Goal: Check status: Check status

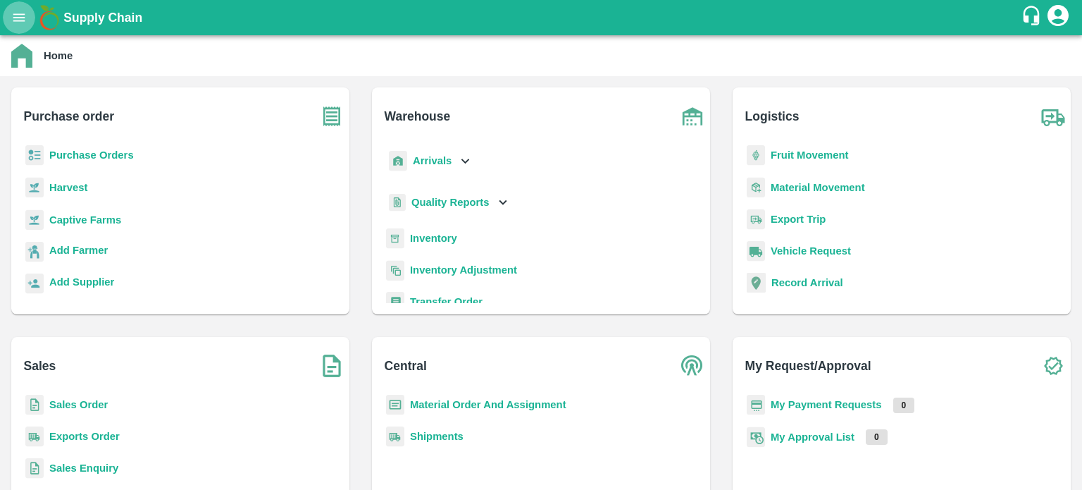
click at [6, 13] on button "open drawer" at bounding box center [19, 17] width 32 height 32
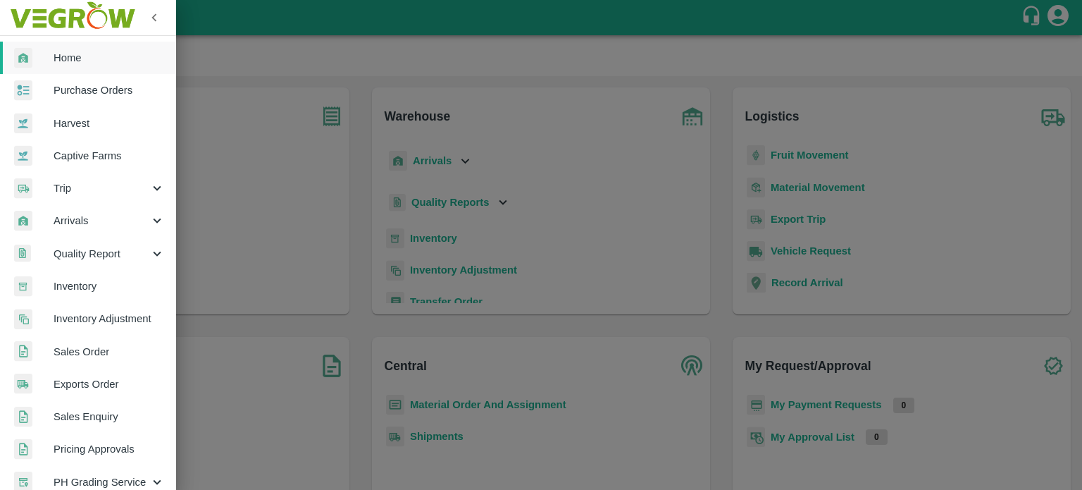
click at [70, 170] on link "Captive Farms" at bounding box center [88, 155] width 176 height 32
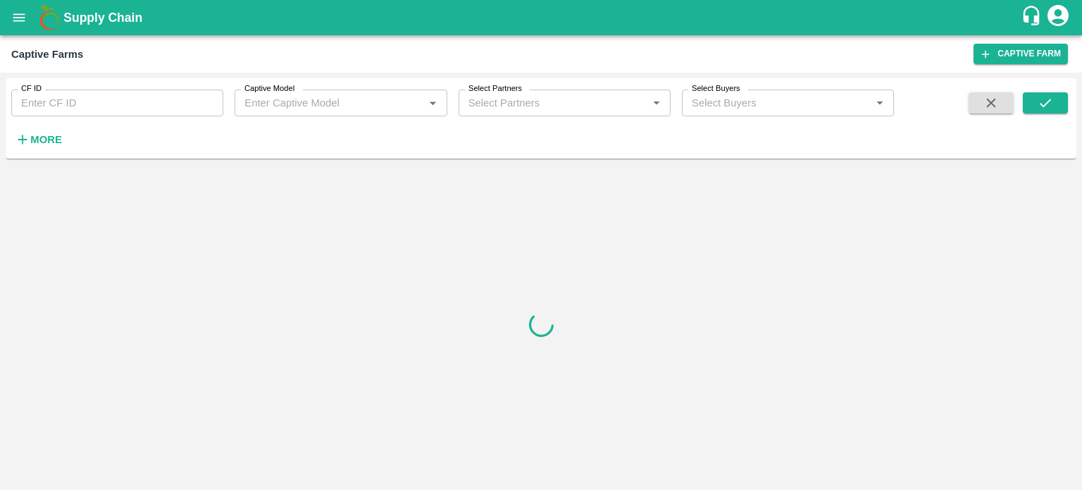
click at [23, 20] on icon "open drawer" at bounding box center [19, 17] width 12 height 8
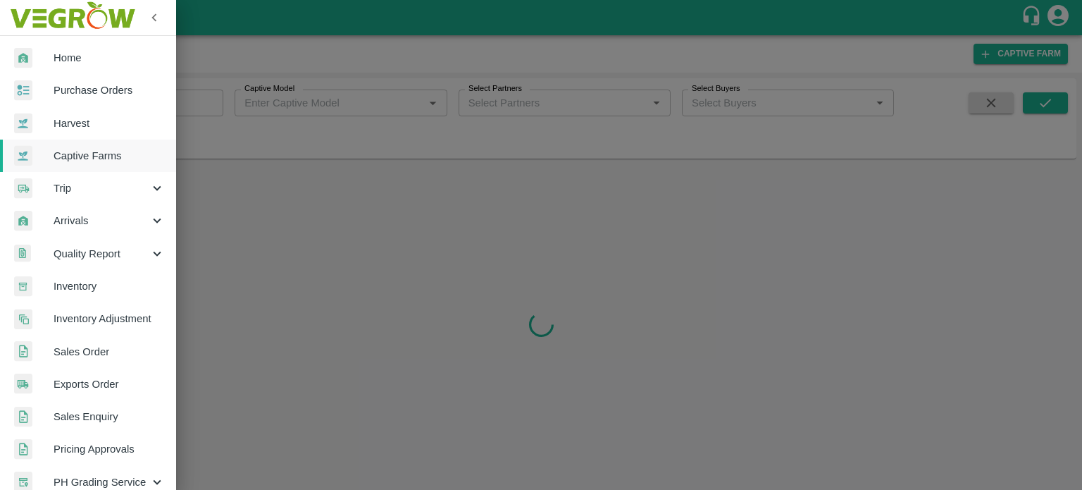
click at [51, 194] on div at bounding box center [33, 188] width 39 height 20
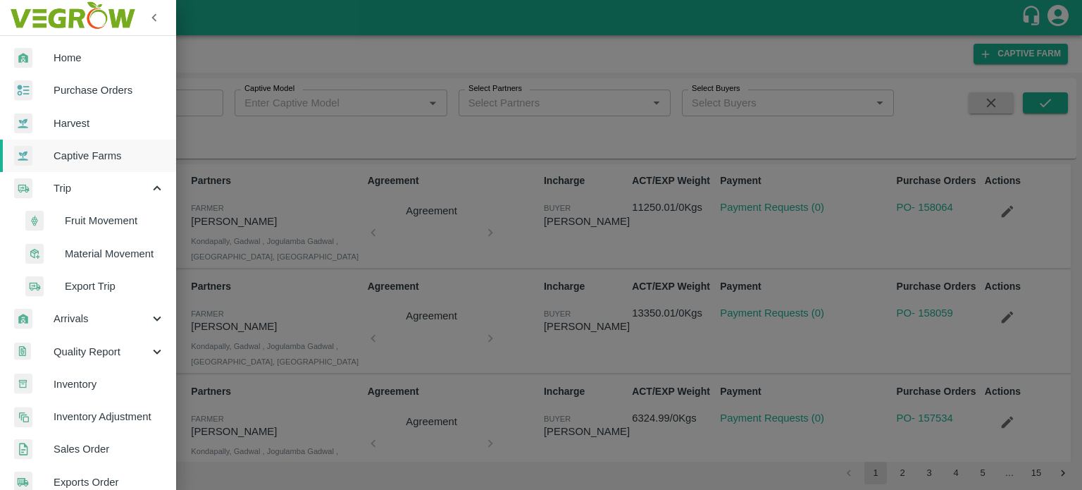
click at [82, 219] on span "Fruit Movement" at bounding box center [115, 220] width 100 height 15
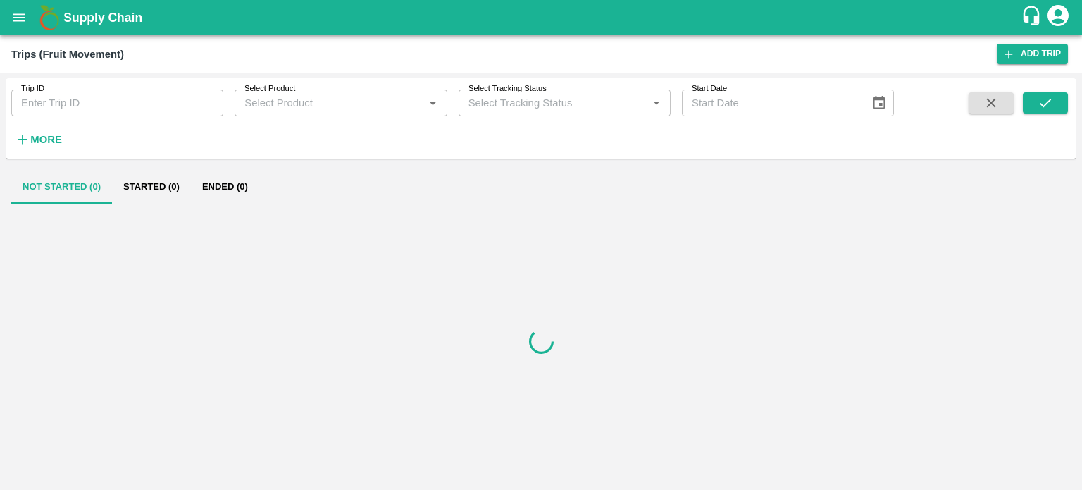
click at [68, 103] on input "Trip ID" at bounding box center [117, 102] width 212 height 27
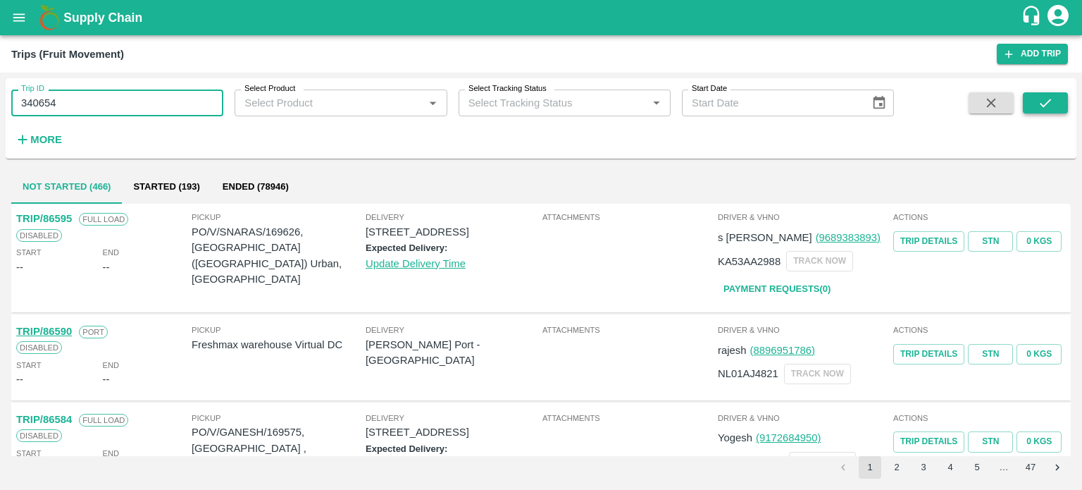
click at [1060, 97] on button "submit" at bounding box center [1045, 102] width 45 height 21
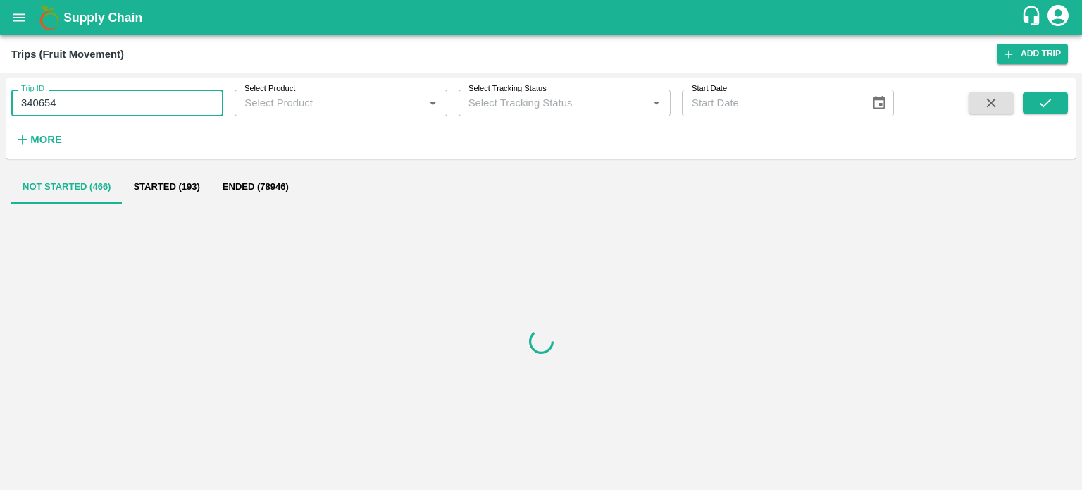
click at [126, 113] on input "340654" at bounding box center [117, 102] width 212 height 27
type input "340654"
click at [1033, 95] on button "submit" at bounding box center [1045, 102] width 45 height 21
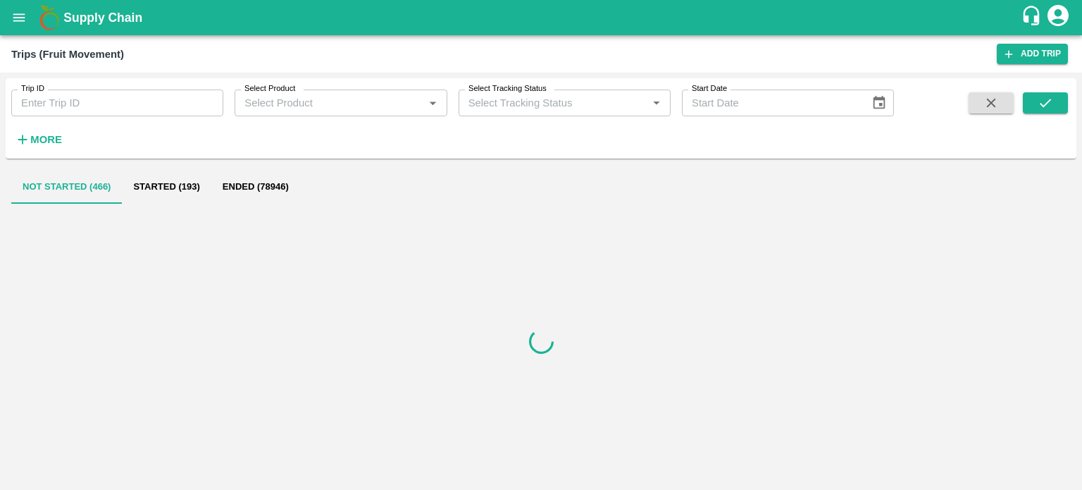
click at [68, 104] on input "Trip ID" at bounding box center [117, 102] width 212 height 27
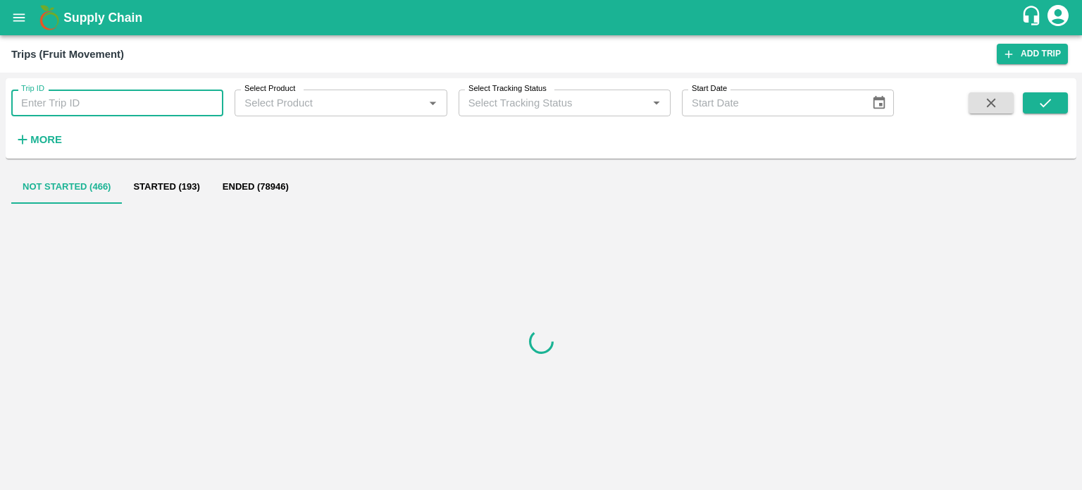
paste input "text"
type input "340654"
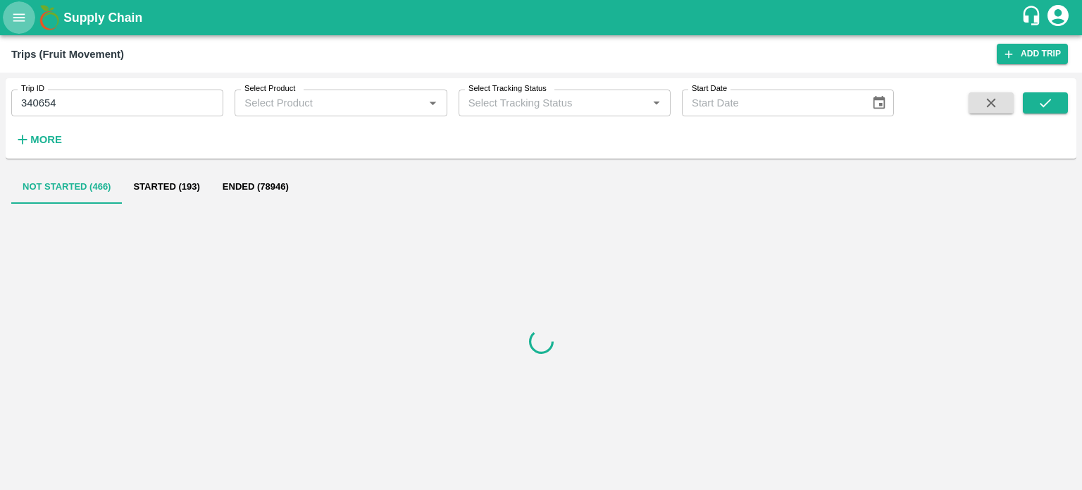
click at [11, 16] on icon "open drawer" at bounding box center [18, 17] width 15 height 15
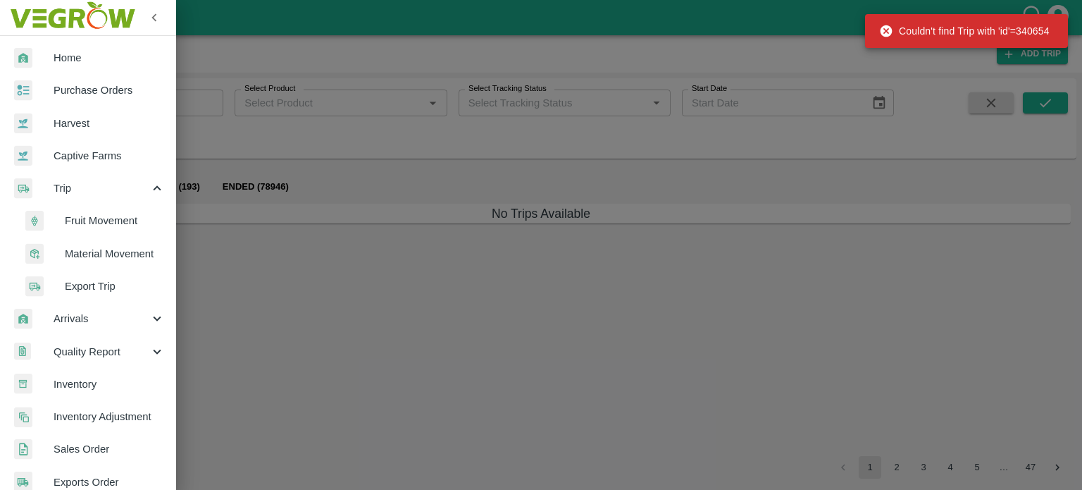
click at [103, 253] on span "Material Movement" at bounding box center [115, 253] width 100 height 15
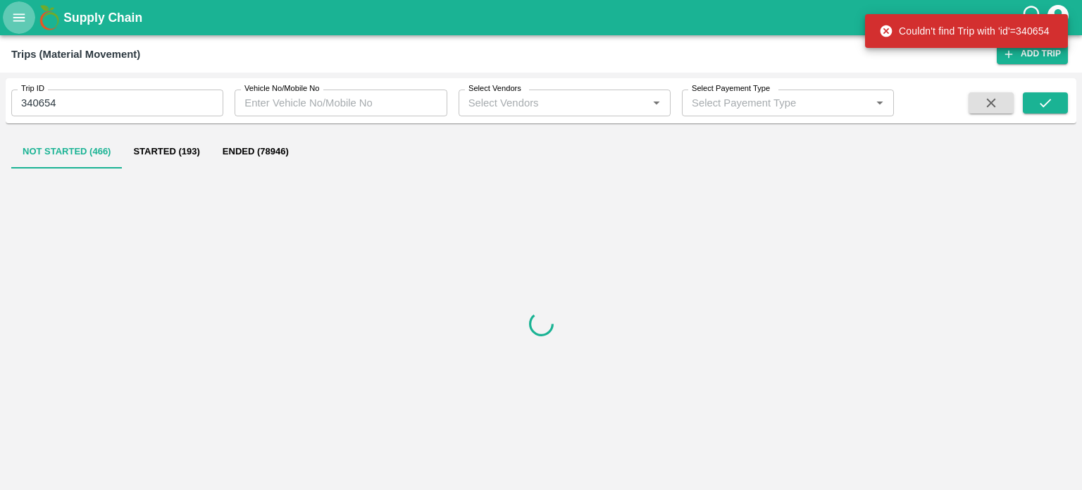
click at [15, 16] on icon "open drawer" at bounding box center [18, 17] width 15 height 15
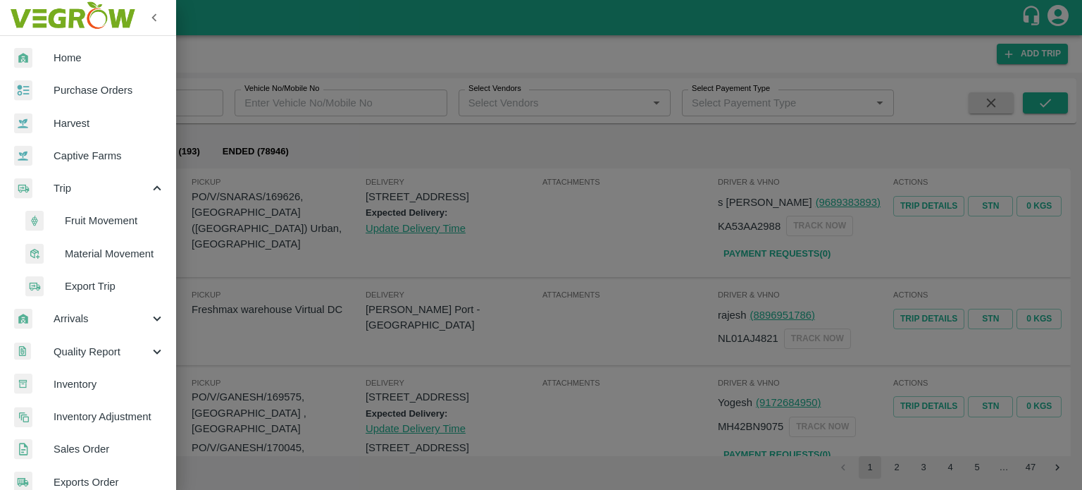
click at [62, 220] on div at bounding box center [44, 221] width 39 height 20
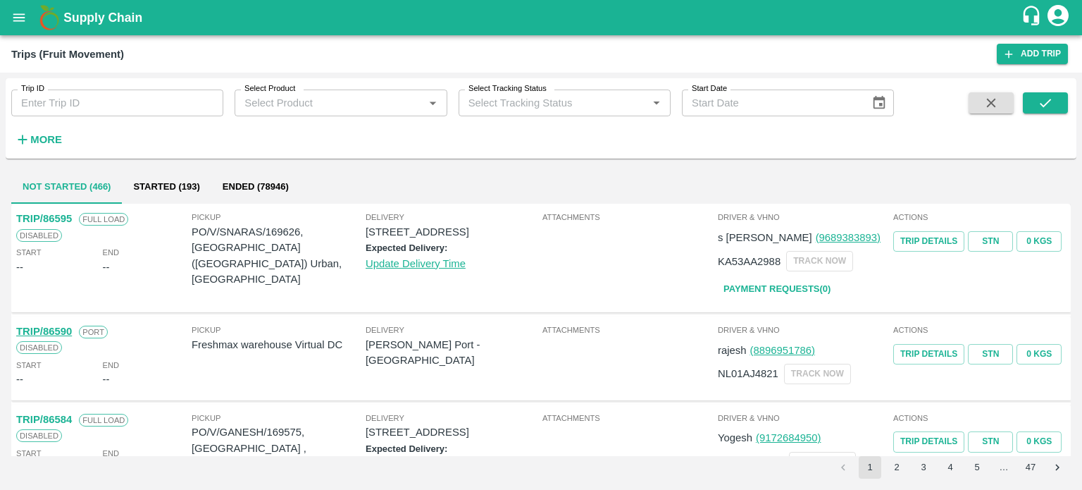
click at [123, 92] on input "Trip ID" at bounding box center [117, 102] width 212 height 27
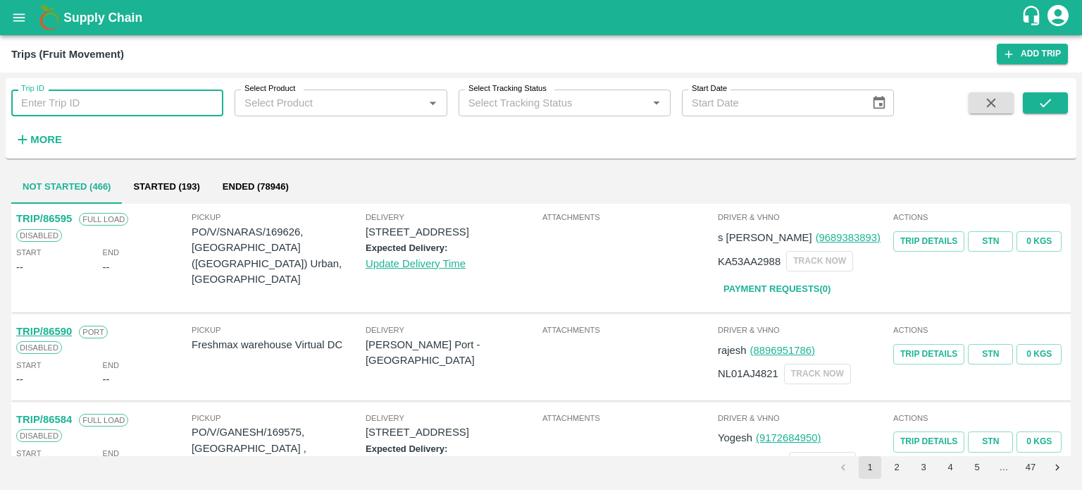
paste input "340654"
click at [1053, 93] on button "submit" at bounding box center [1045, 102] width 45 height 21
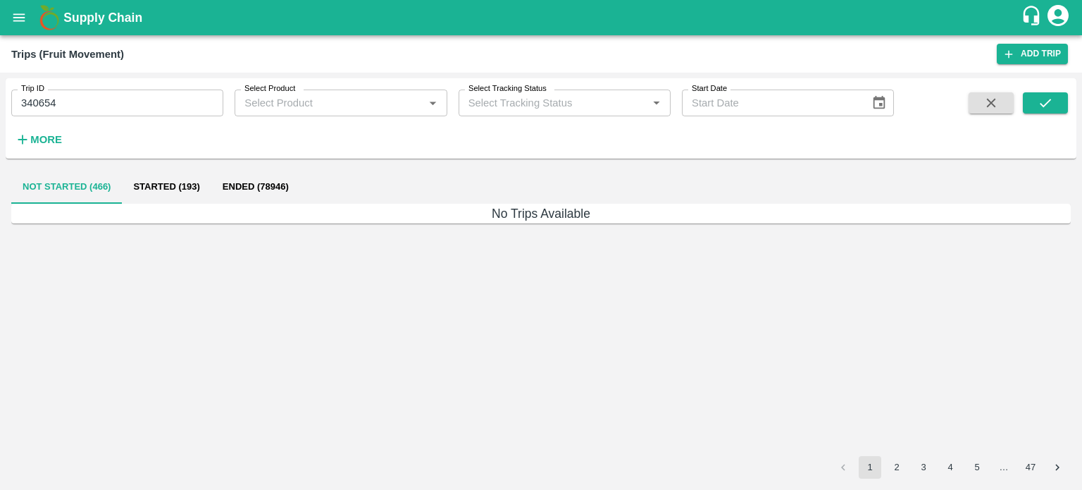
click at [94, 108] on input "340654" at bounding box center [117, 102] width 212 height 27
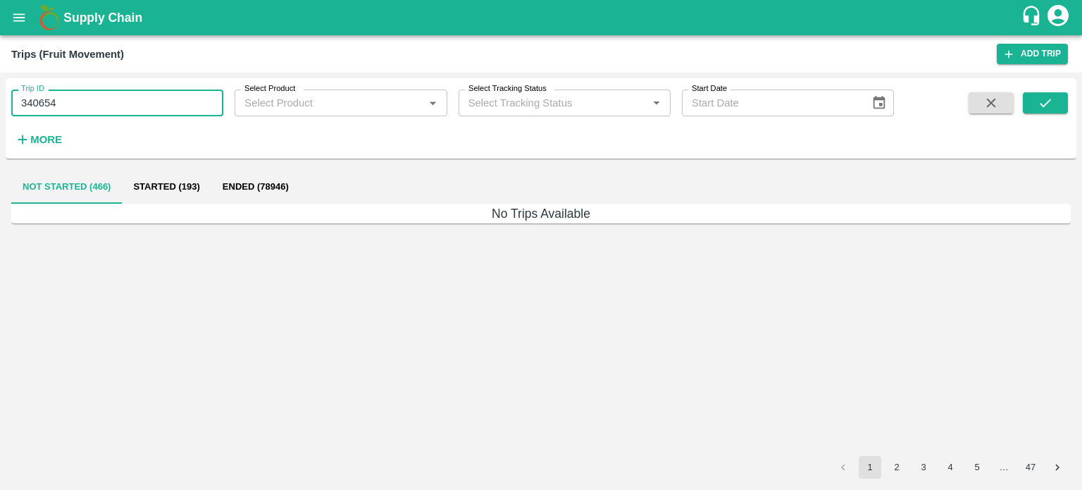
click at [70, 111] on input "340654" at bounding box center [117, 102] width 212 height 27
click at [1052, 94] on button "submit" at bounding box center [1045, 102] width 45 height 21
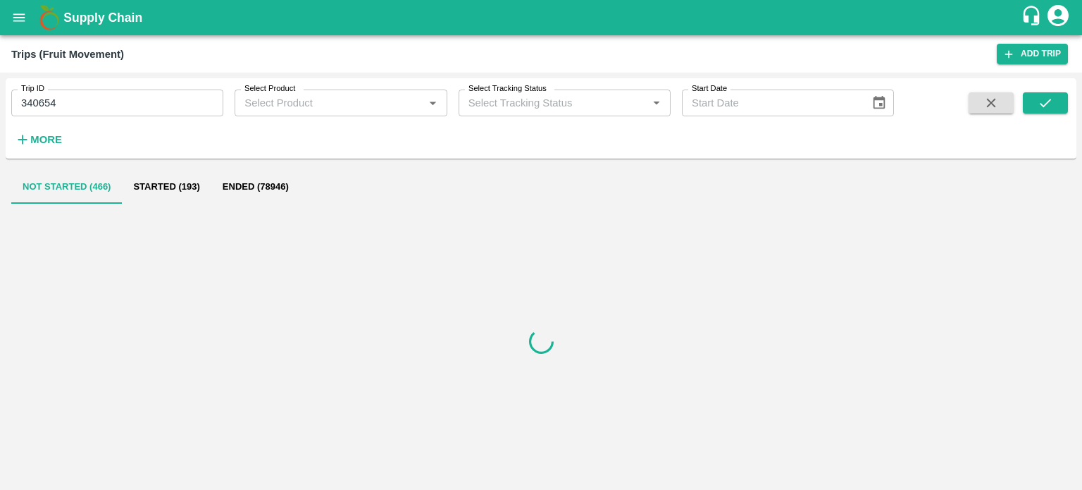
drag, startPoint x: 485, startPoint y: 168, endPoint x: 429, endPoint y: 168, distance: 55.7
click at [429, 168] on div "Not Started (466) Started (193) Ended (78946)" at bounding box center [541, 324] width 1071 height 320
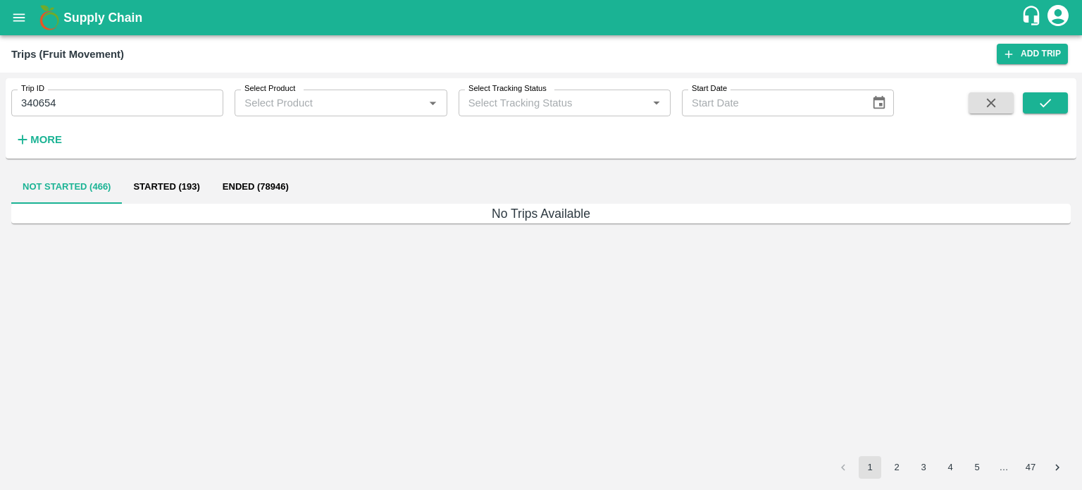
click at [119, 106] on input "340654" at bounding box center [117, 102] width 212 height 27
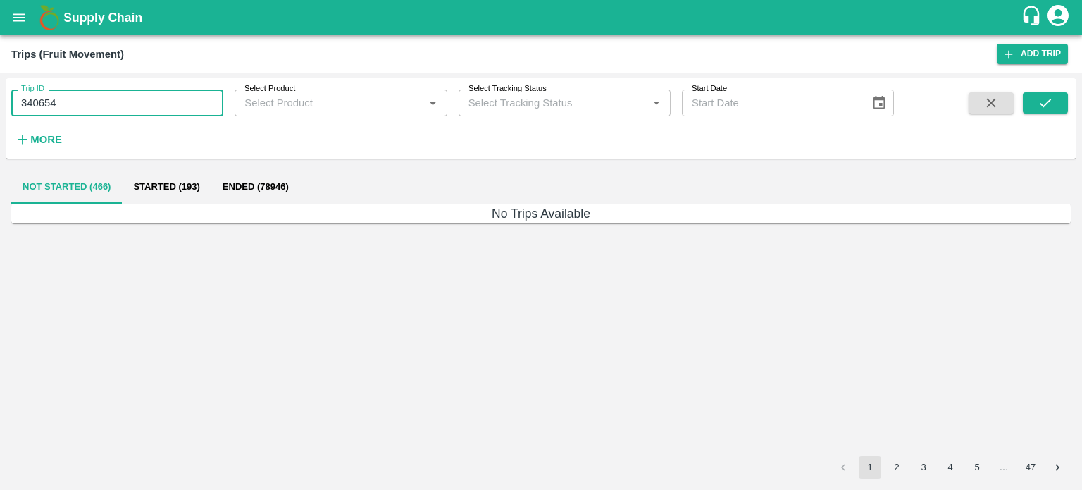
type input "340654"
click at [151, 187] on button "Started (193)" at bounding box center [166, 187] width 89 height 34
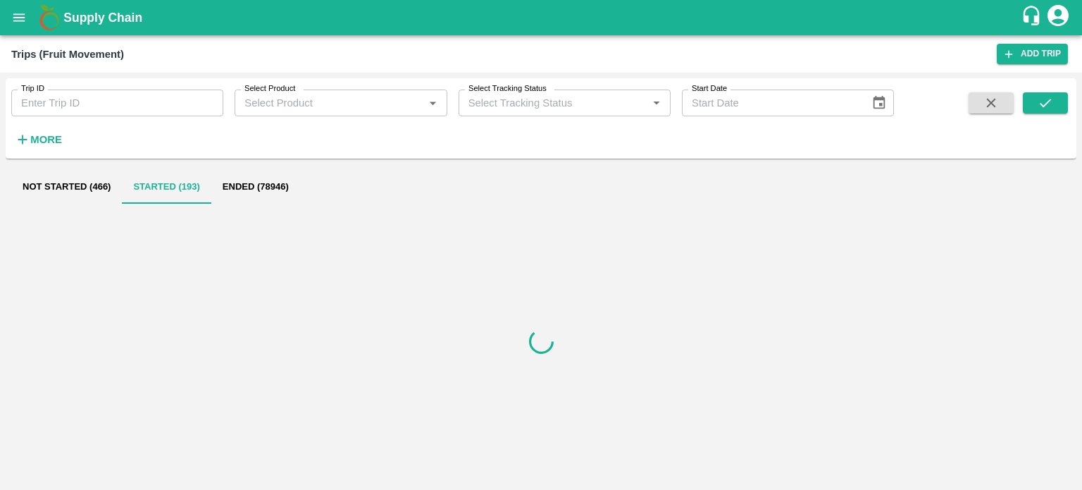
click at [22, 22] on icon "open drawer" at bounding box center [18, 17] width 15 height 15
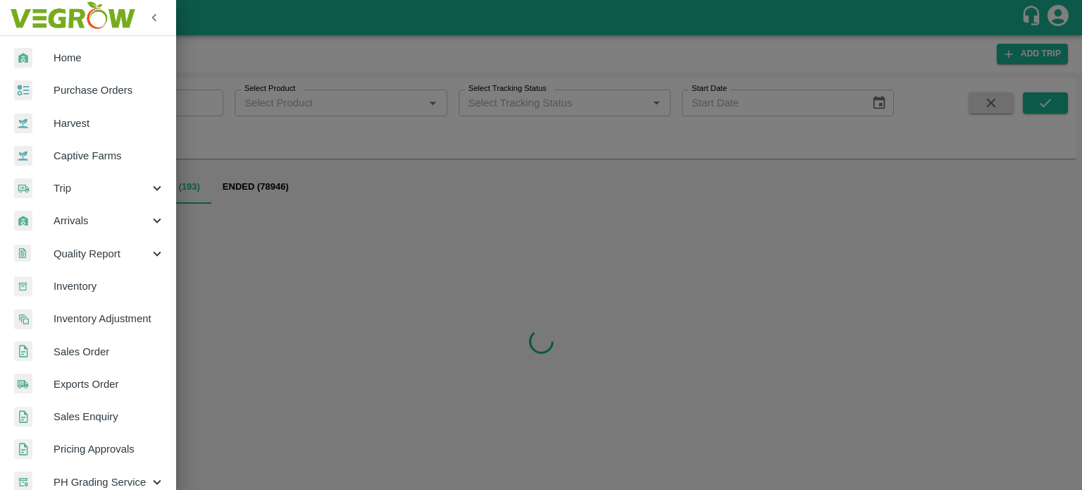
click at [101, 195] on span "Trip" at bounding box center [102, 187] width 96 height 15
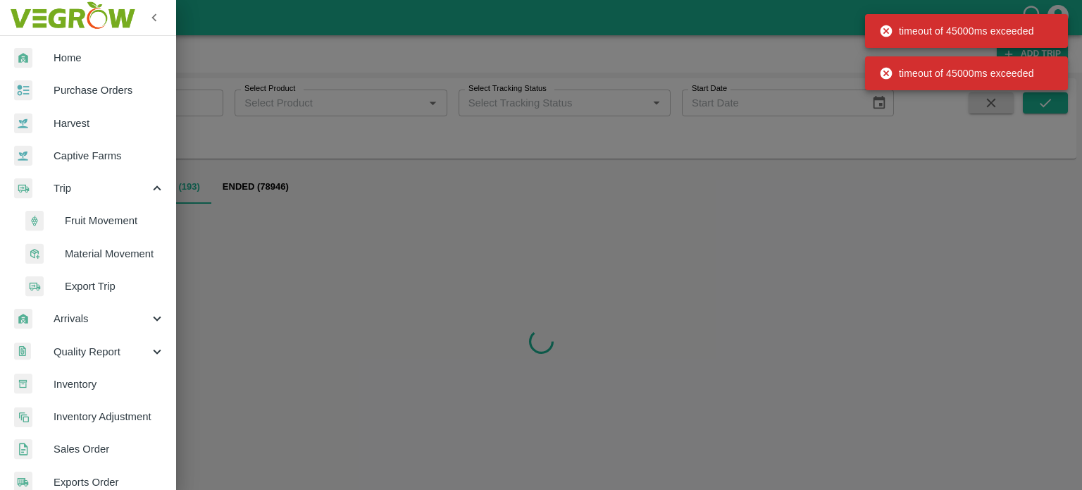
click at [113, 187] on span "Trip" at bounding box center [102, 187] width 96 height 15
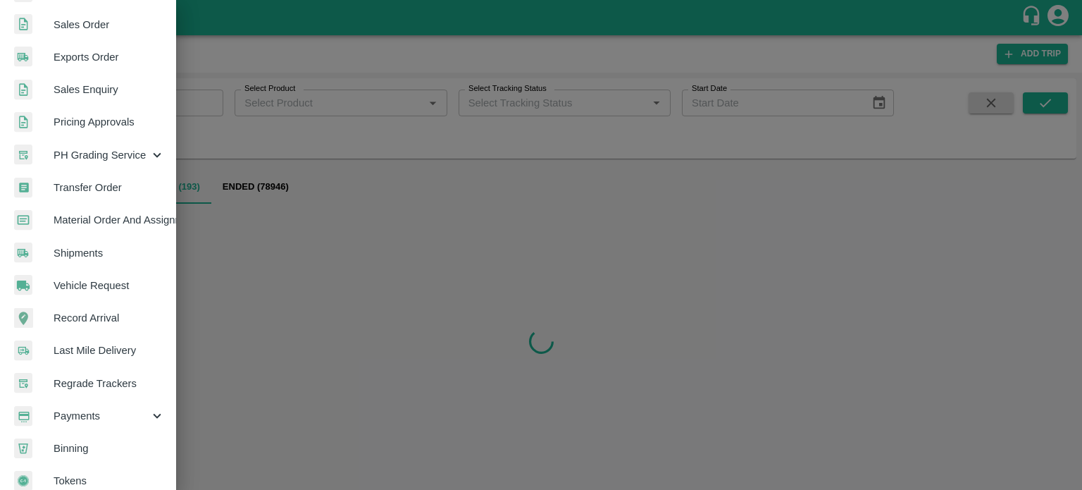
scroll to position [345, 0]
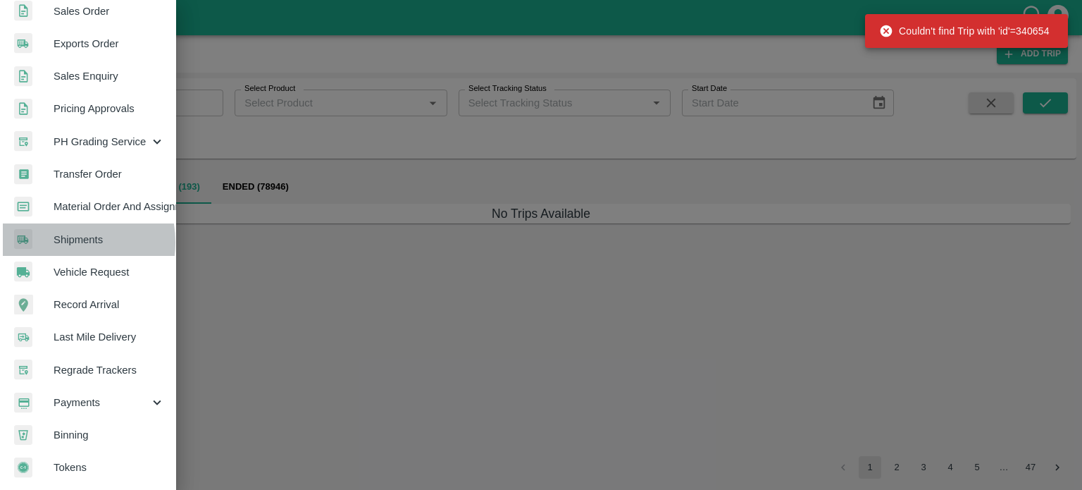
click at [63, 237] on span "Shipments" at bounding box center [109, 239] width 111 height 15
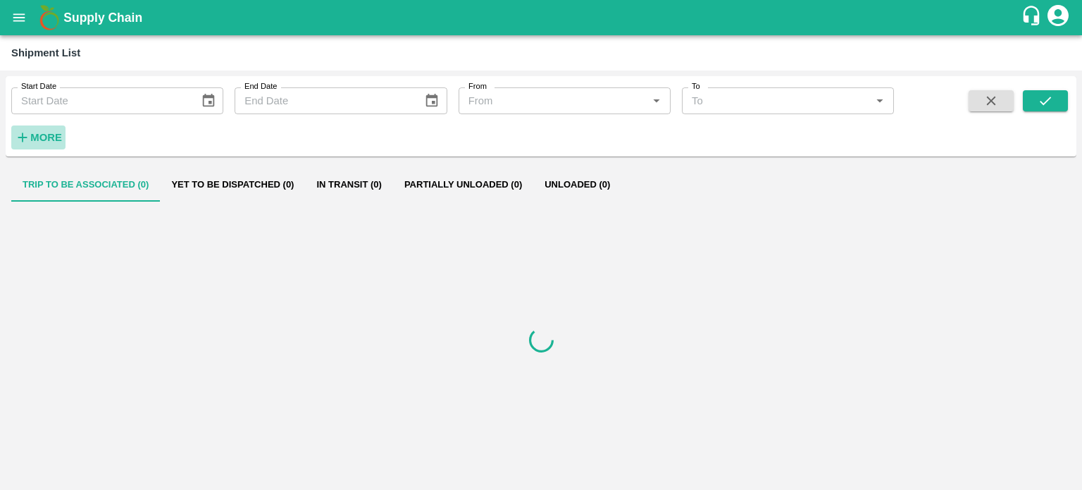
click at [58, 140] on strong "More" at bounding box center [46, 137] width 32 height 11
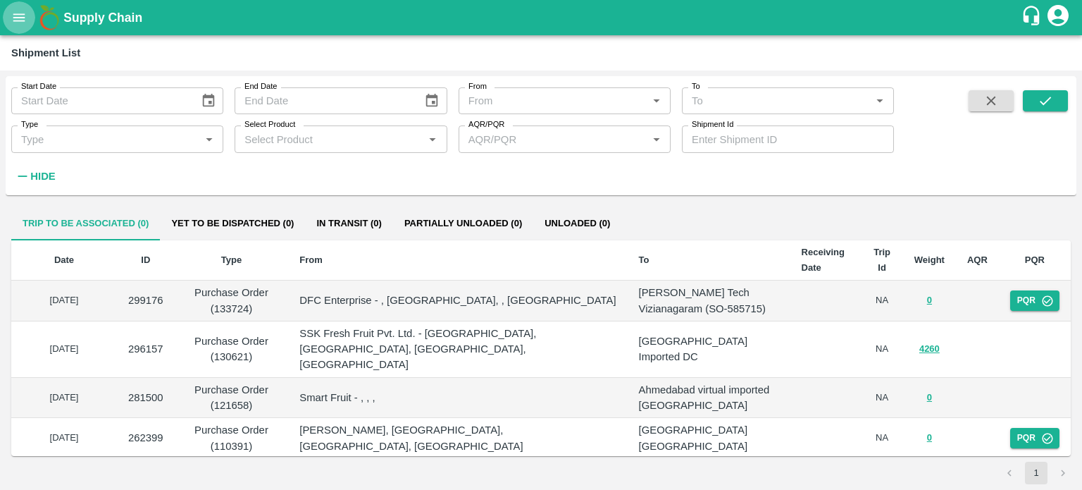
click at [23, 14] on icon "open drawer" at bounding box center [19, 17] width 12 height 8
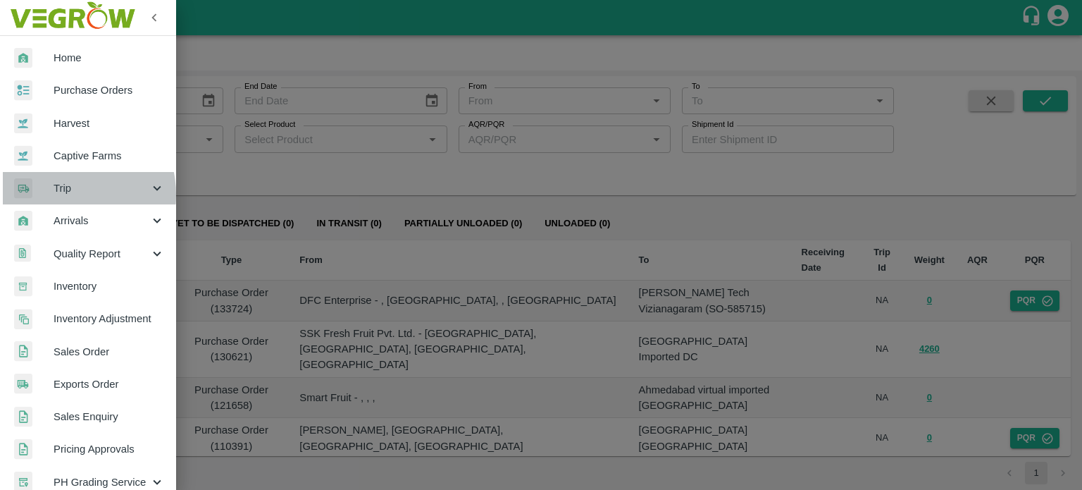
click at [63, 194] on span "Trip" at bounding box center [102, 187] width 96 height 15
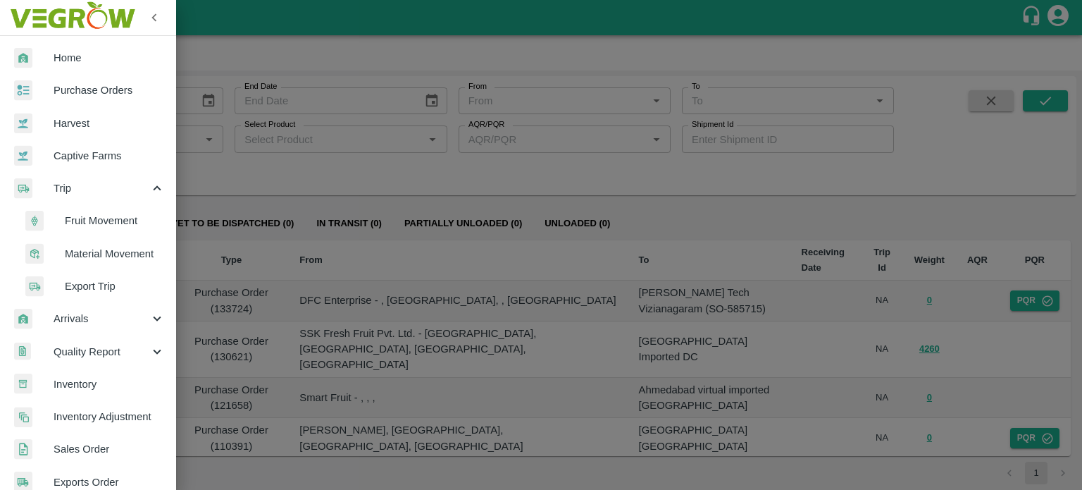
click at [86, 213] on span "Fruit Movement" at bounding box center [115, 220] width 100 height 15
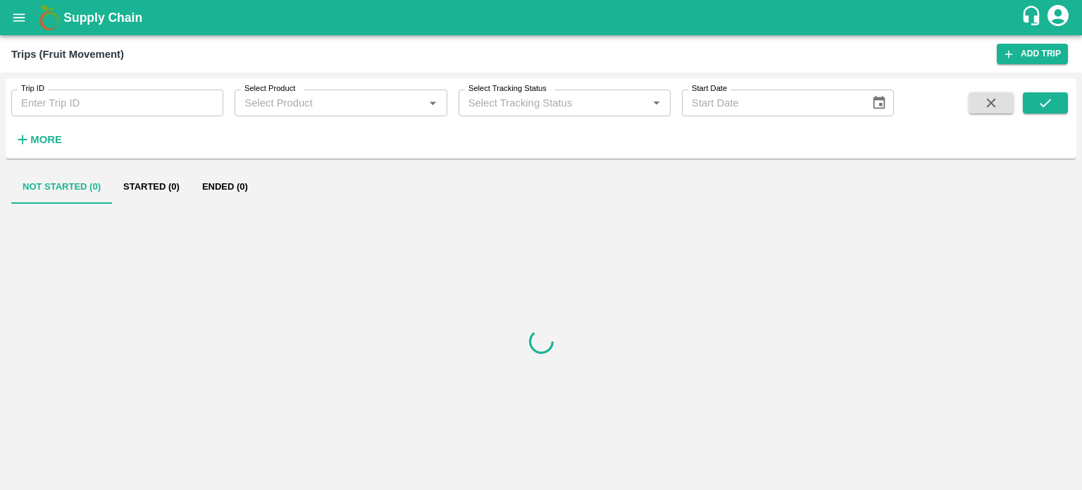
click at [99, 92] on input "Trip ID" at bounding box center [117, 102] width 212 height 27
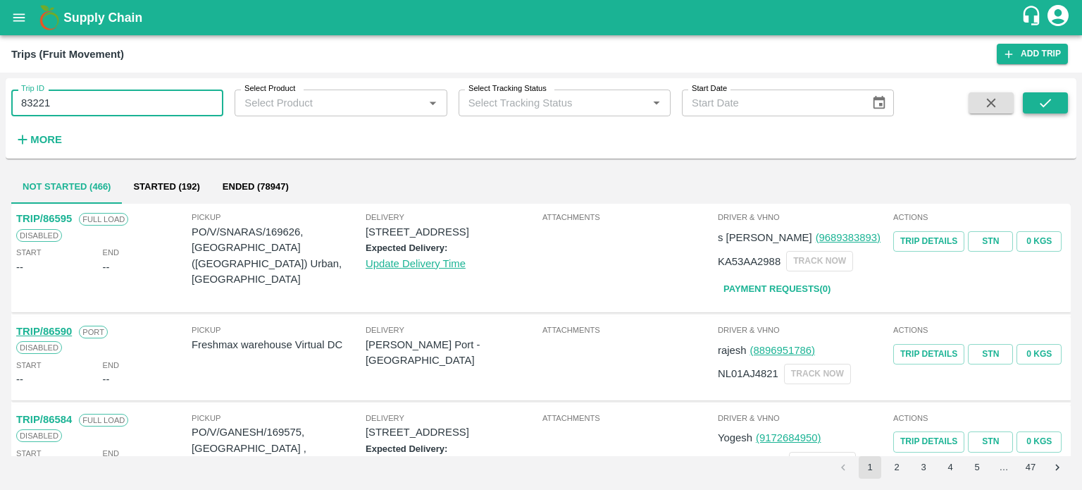
type input "83221"
click at [1046, 109] on icon "submit" at bounding box center [1045, 102] width 15 height 15
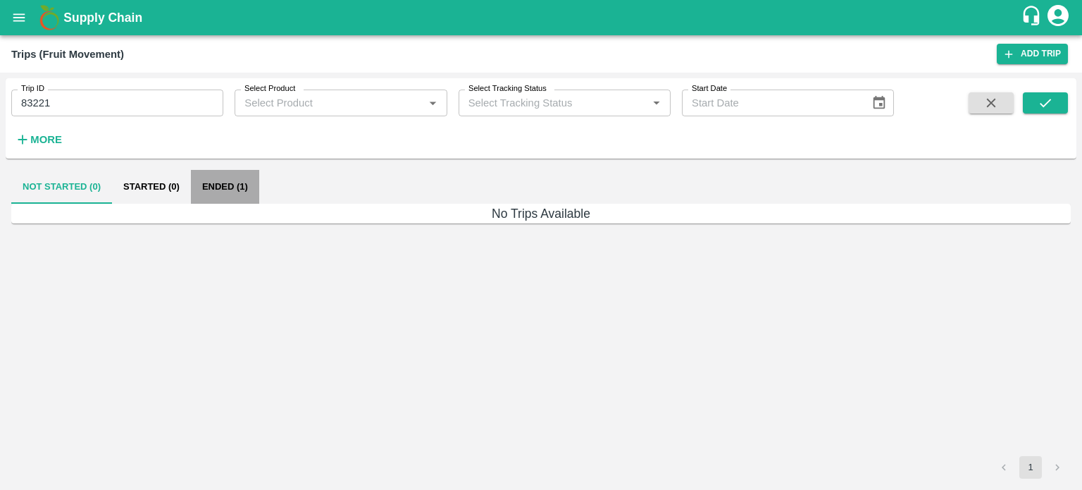
click at [232, 192] on button "Ended (1)" at bounding box center [225, 187] width 68 height 34
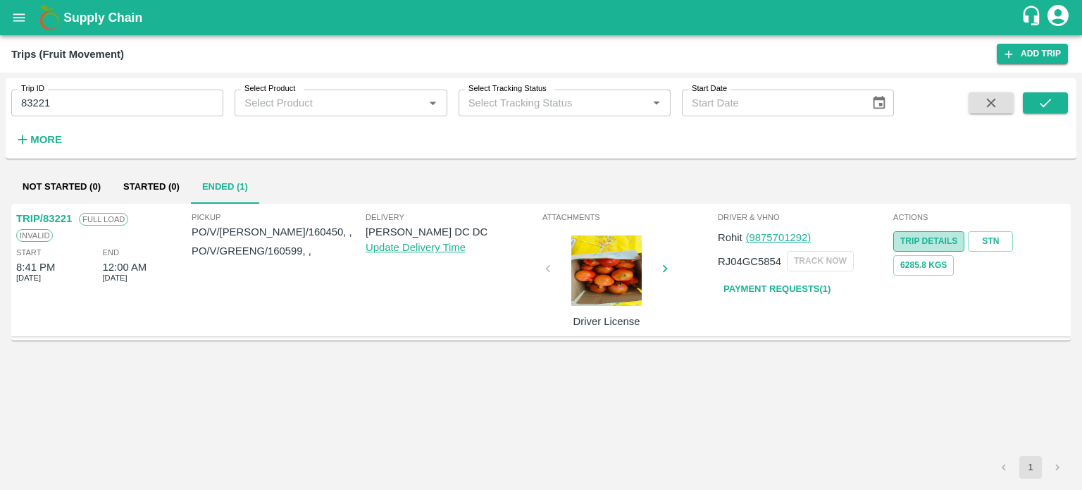
click at [920, 241] on link "Trip Details" at bounding box center [928, 241] width 71 height 20
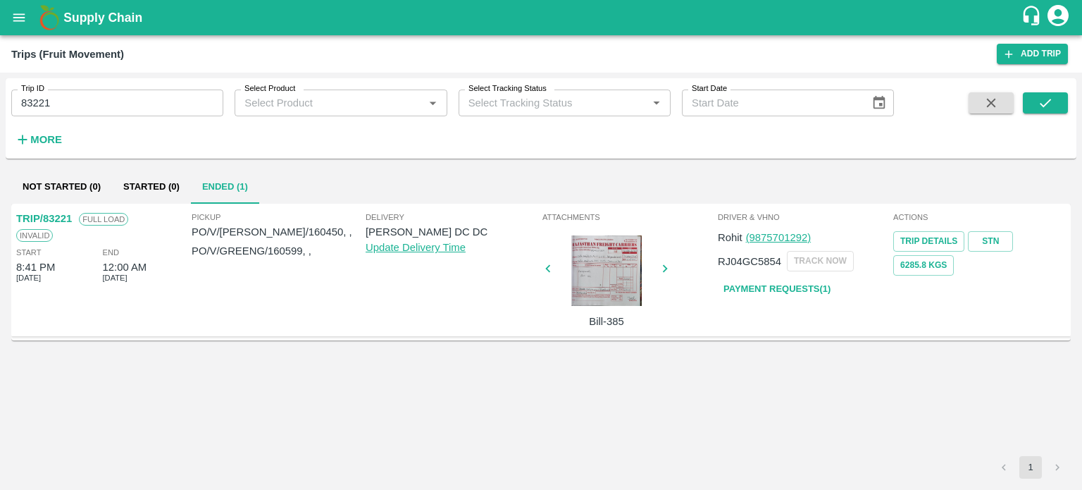
click at [615, 270] on div at bounding box center [607, 270] width 106 height 70
click at [399, 249] on link "Update Delivery Time" at bounding box center [416, 247] width 100 height 11
click at [42, 219] on p "TRIP/83221" at bounding box center [44, 218] width 56 height 15
click at [49, 219] on p "TRIP/83221" at bounding box center [44, 218] width 56 height 15
click at [107, 220] on span "Full Load" at bounding box center [103, 219] width 49 height 13
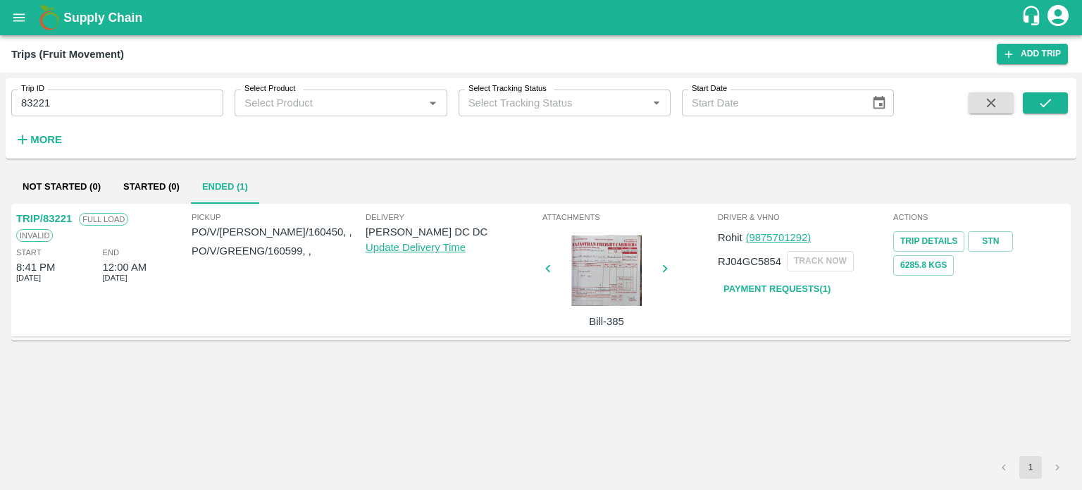
click at [20, 233] on span "Invalid" at bounding box center [34, 235] width 37 height 13
click at [667, 266] on icon "button" at bounding box center [664, 268] width 15 height 15
click at [603, 275] on div at bounding box center [607, 272] width 106 height 75
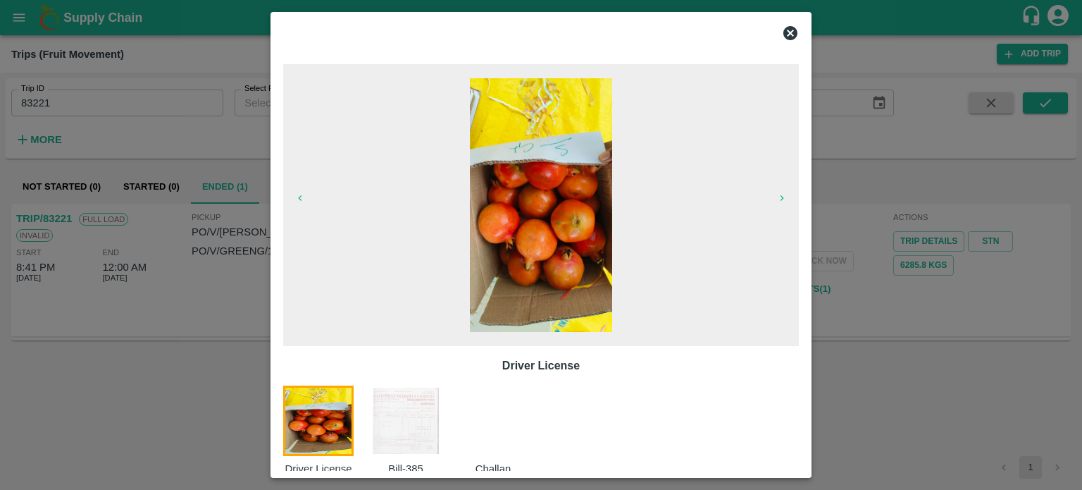
click at [783, 205] on button "button" at bounding box center [781, 198] width 45 height 20
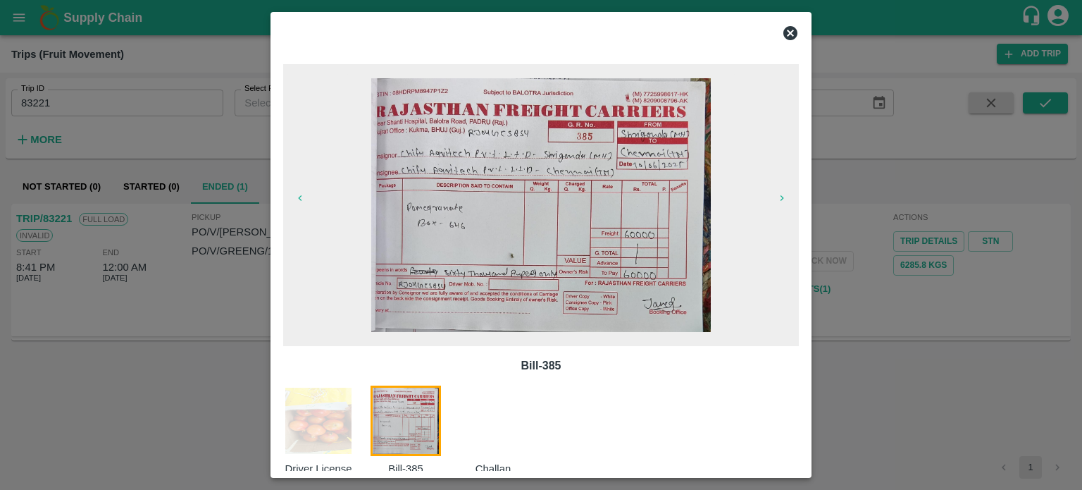
scroll to position [23, 0]
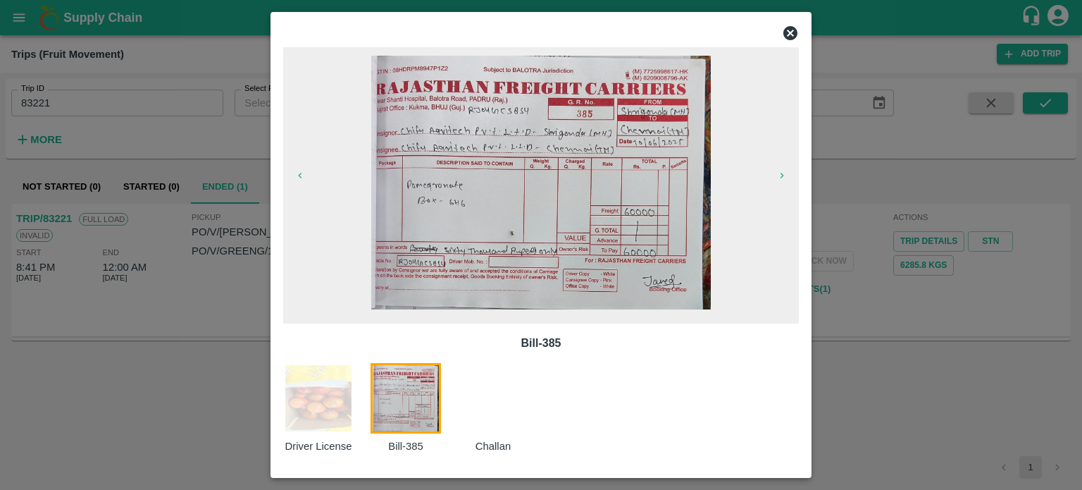
click at [783, 204] on span at bounding box center [541, 183] width 516 height 282
click at [781, 179] on icon "button" at bounding box center [781, 175] width 11 height 11
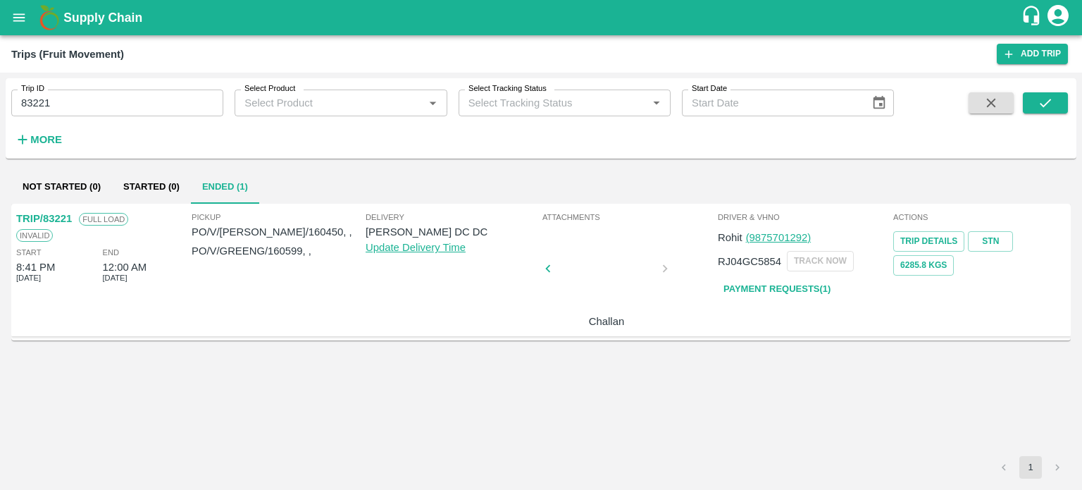
scroll to position [0, 0]
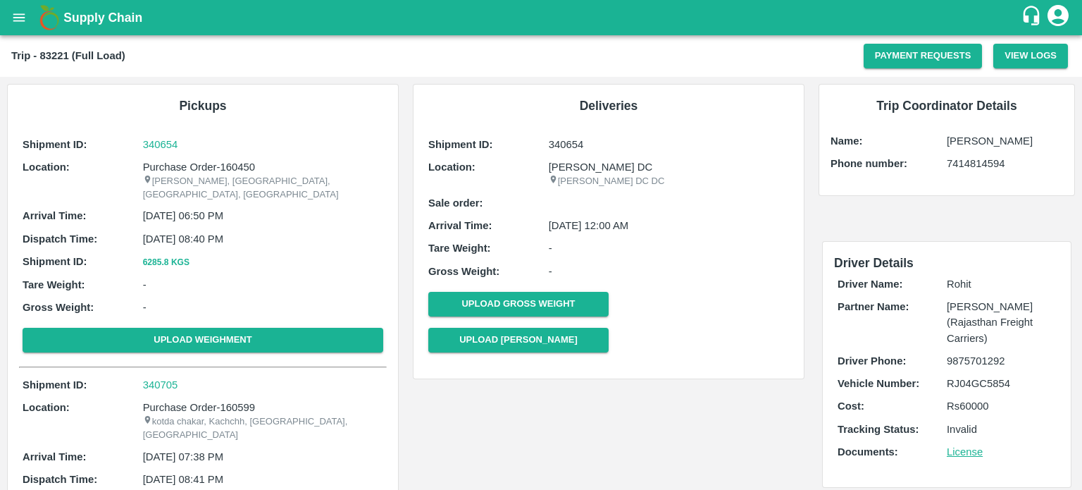
click at [459, 201] on b "Sale order:" at bounding box center [455, 202] width 55 height 11
click at [542, 209] on p "Sale order:" at bounding box center [488, 202] width 120 height 15
click at [561, 203] on div "Sale order:" at bounding box center [608, 202] width 361 height 15
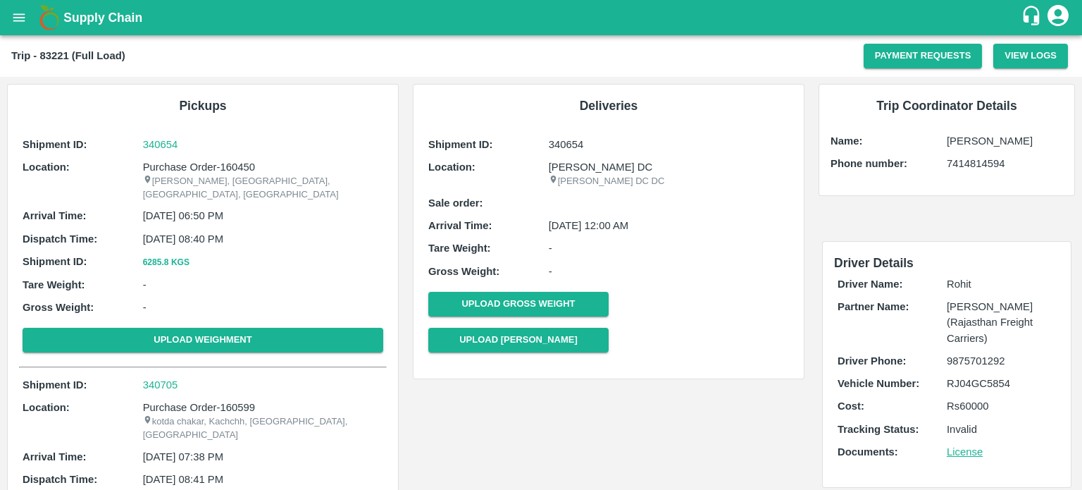
click at [561, 203] on div "Sale order:" at bounding box center [608, 202] width 361 height 15
click at [558, 202] on div "Sale order:" at bounding box center [608, 202] width 361 height 15
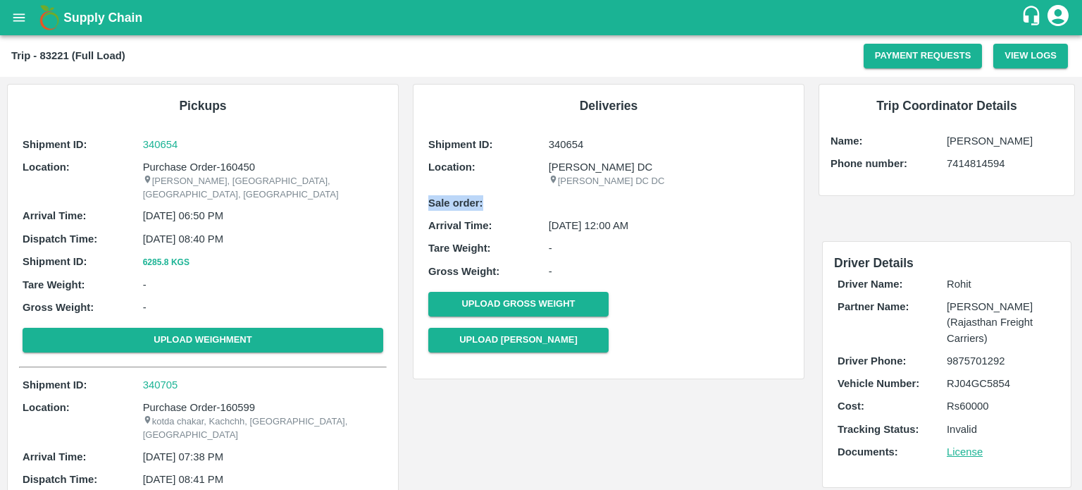
click at [558, 202] on div "Sale order:" at bounding box center [608, 202] width 361 height 15
click at [211, 213] on div "Shipment ID: 340654 Location: Purchase Order-160450 Sangamner, [GEOGRAPHIC_DATA…" at bounding box center [203, 247] width 368 height 228
click at [184, 208] on p "[DATE] 06:50 PM" at bounding box center [263, 215] width 240 height 15
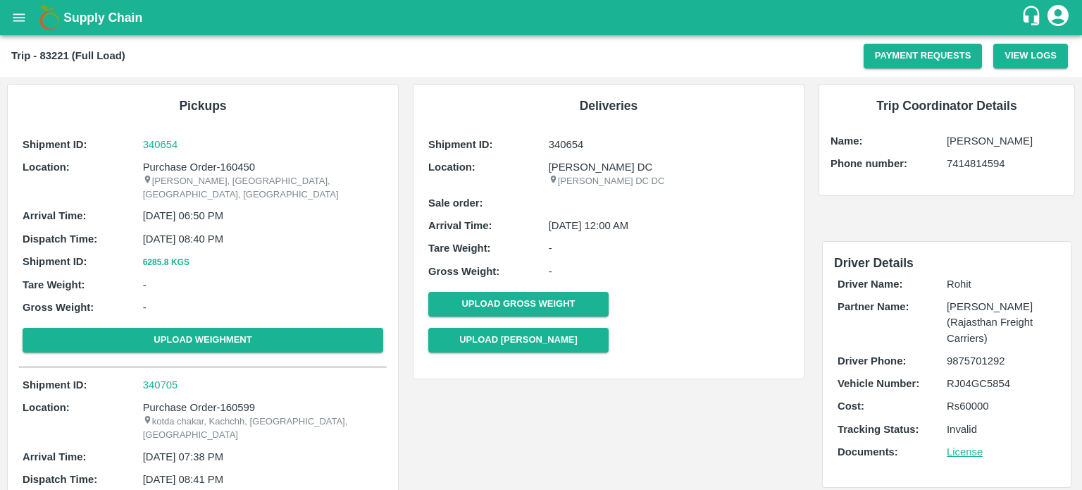
click at [228, 399] on p "Purchase Order-160599" at bounding box center [263, 406] width 240 height 15
click at [230, 399] on p "Purchase Order-160599" at bounding box center [263, 406] width 240 height 15
click at [585, 239] on div "Shipment ID: 340654 Location: [GEOGRAPHIC_DATA] DC [PERSON_NAME] DC [GEOGRAPHIC…" at bounding box center [609, 247] width 368 height 228
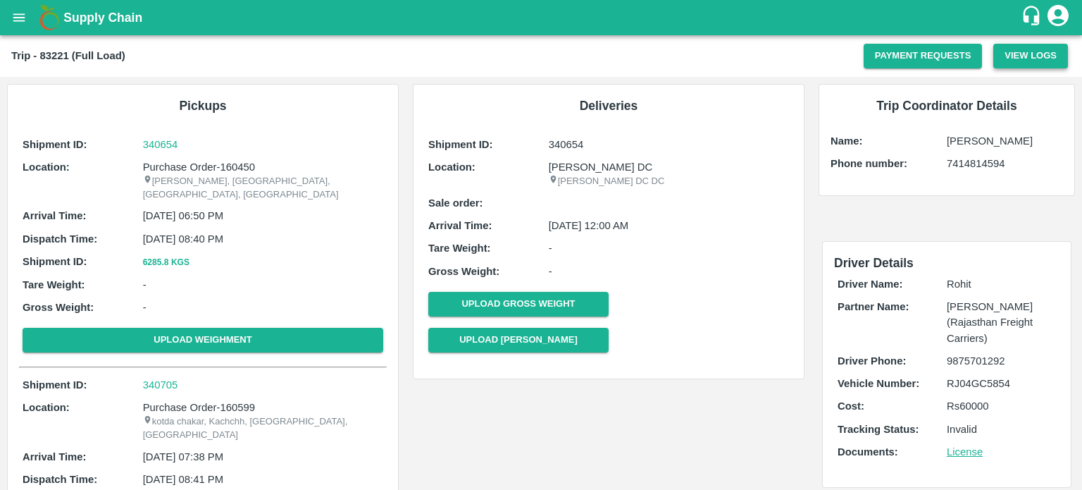
click at [1017, 54] on button "View Logs" at bounding box center [1030, 56] width 75 height 25
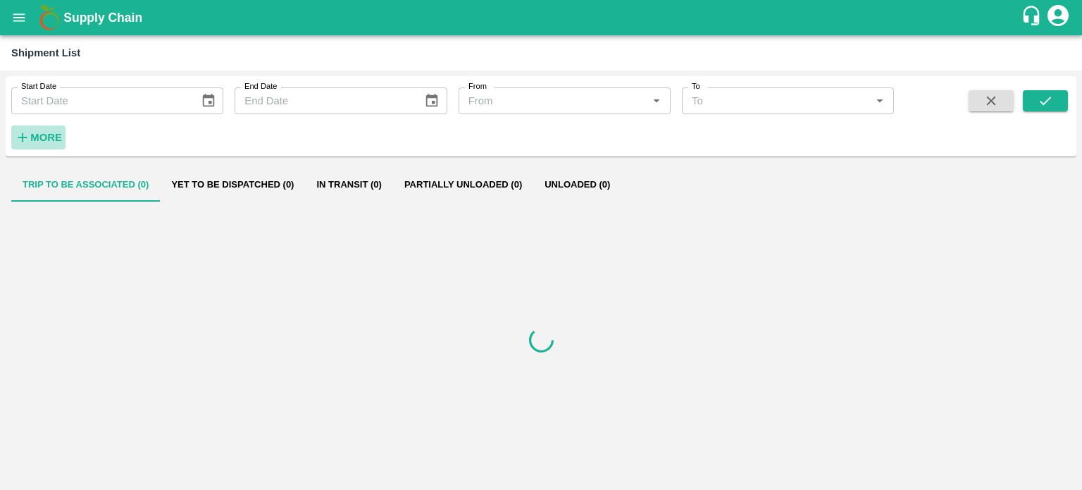
click at [56, 137] on strong "More" at bounding box center [46, 137] width 32 height 11
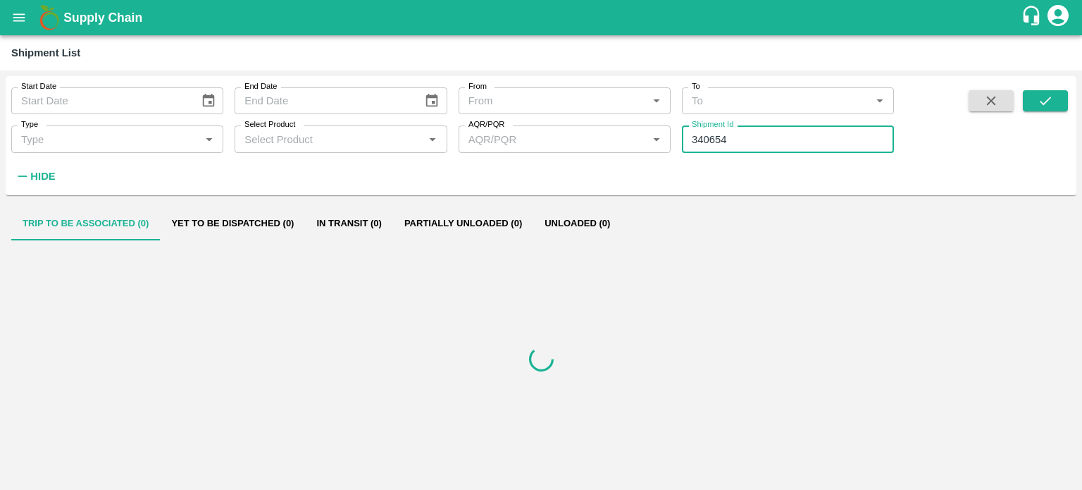
click at [765, 143] on input "340654" at bounding box center [788, 138] width 212 height 27
click at [1038, 99] on icon "submit" at bounding box center [1045, 100] width 15 height 15
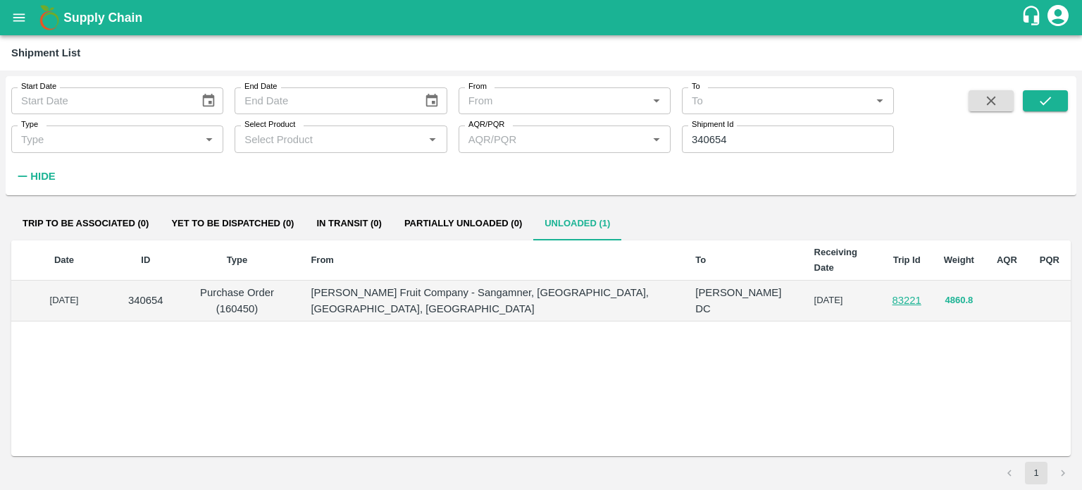
click at [956, 301] on button "4860.8" at bounding box center [959, 300] width 28 height 16
click at [902, 301] on link "83221" at bounding box center [907, 299] width 29 height 11
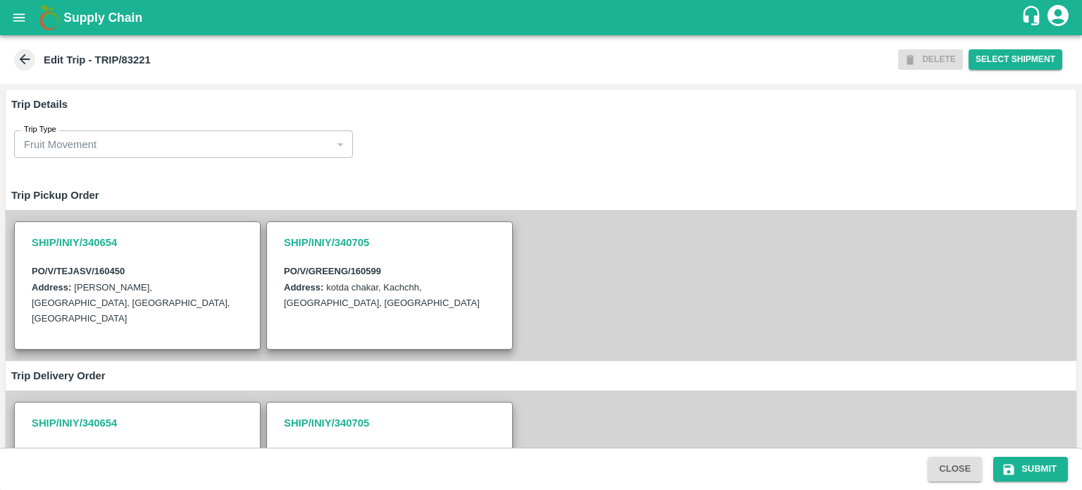
click at [25, 13] on icon "open drawer" at bounding box center [18, 17] width 15 height 15
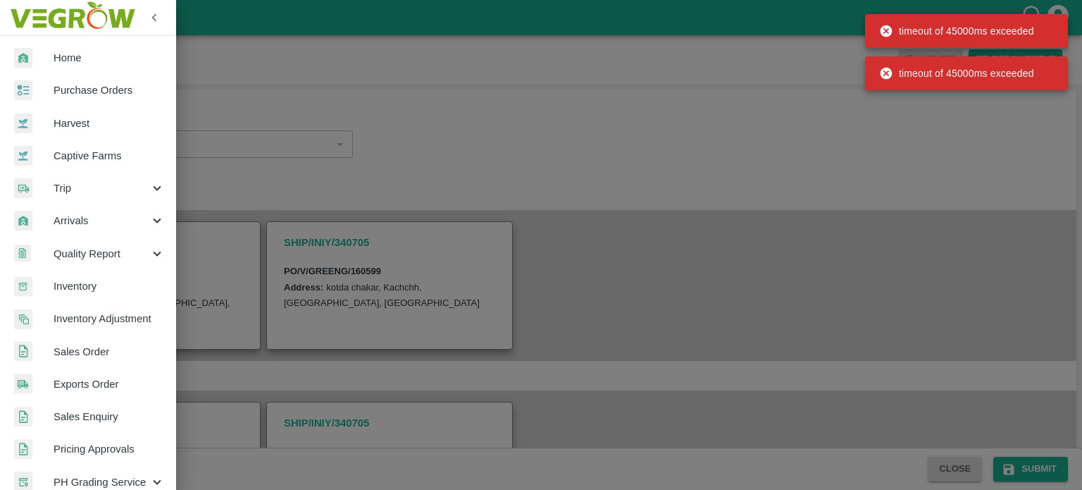
click at [313, 203] on div at bounding box center [541, 245] width 1082 height 490
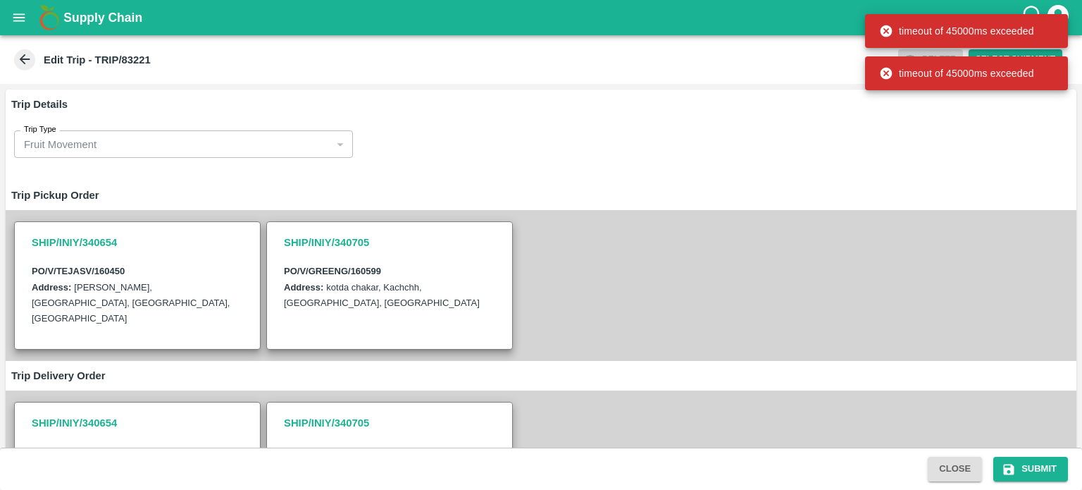
click at [32, 57] on span at bounding box center [24, 59] width 21 height 21
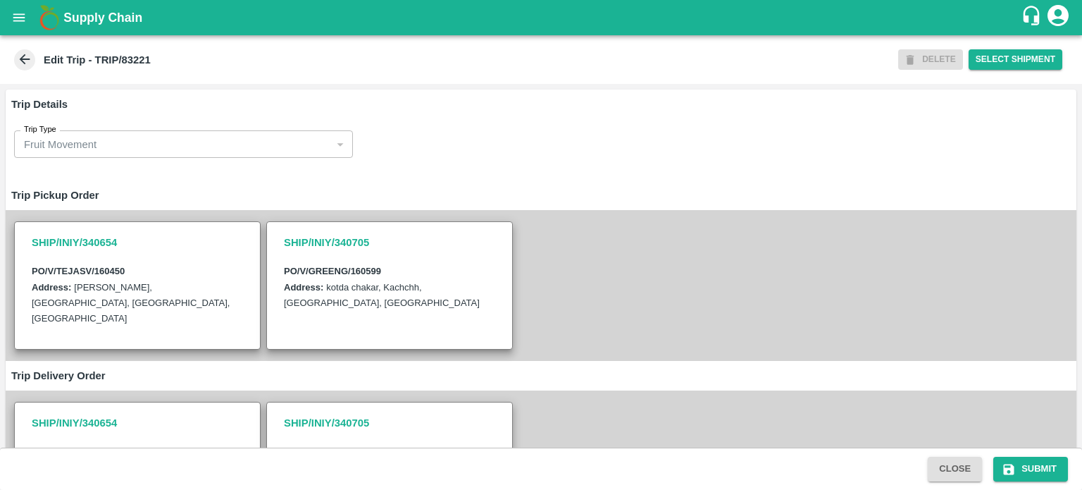
click at [23, 63] on icon at bounding box center [25, 59] width 11 height 11
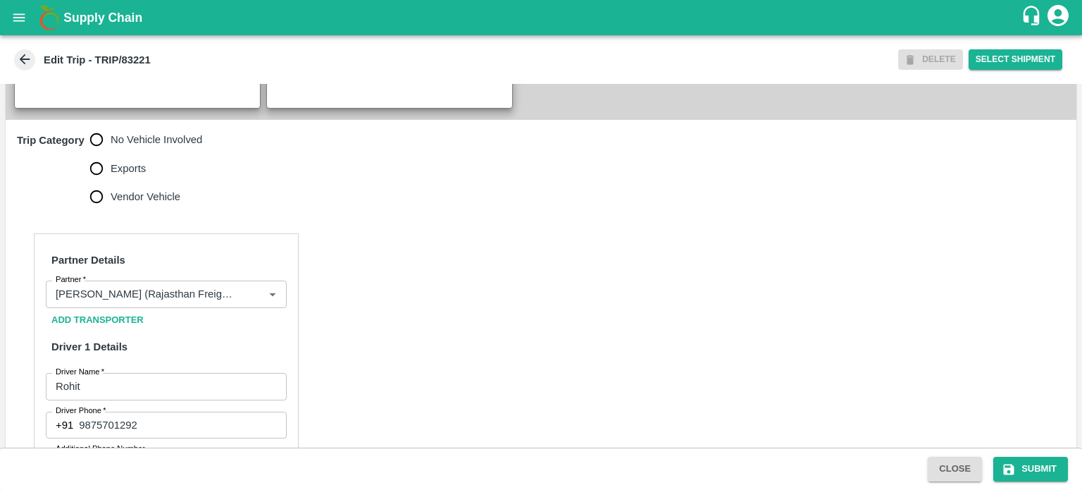
scroll to position [403, 0]
click at [948, 469] on button "Close" at bounding box center [955, 468] width 54 height 25
click at [20, 16] on icon "open drawer" at bounding box center [18, 17] width 15 height 15
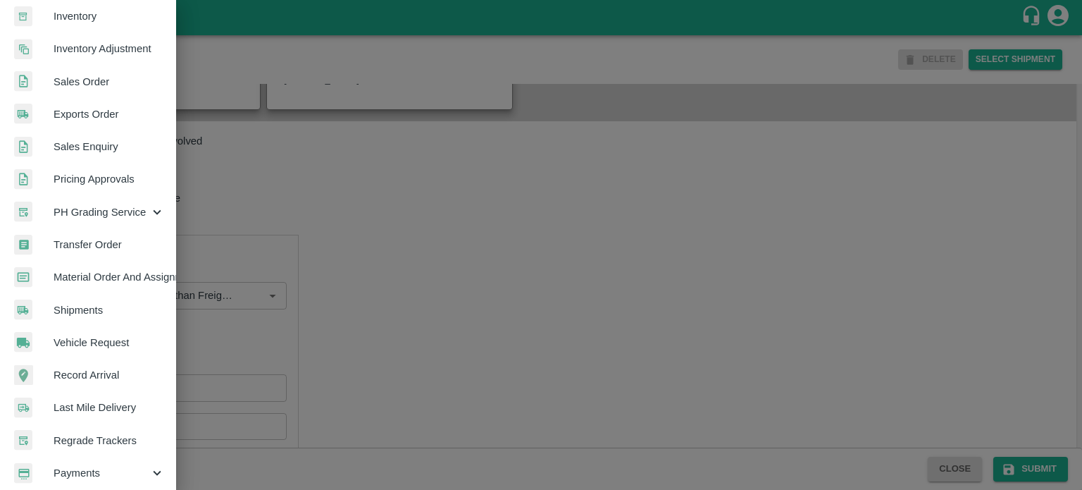
scroll to position [271, 0]
click at [80, 309] on span "Shipments" at bounding box center [109, 309] width 111 height 15
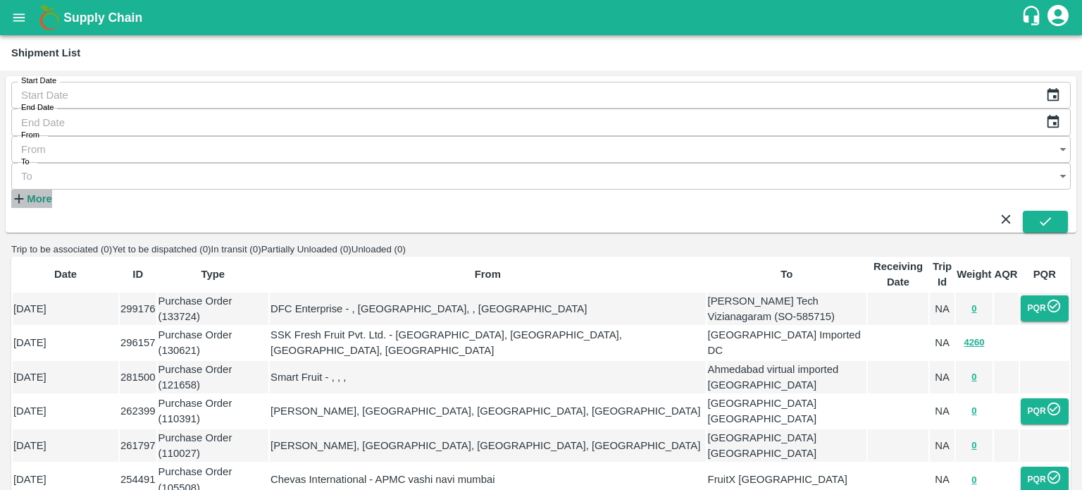
click at [34, 193] on strong "More" at bounding box center [39, 198] width 25 height 11
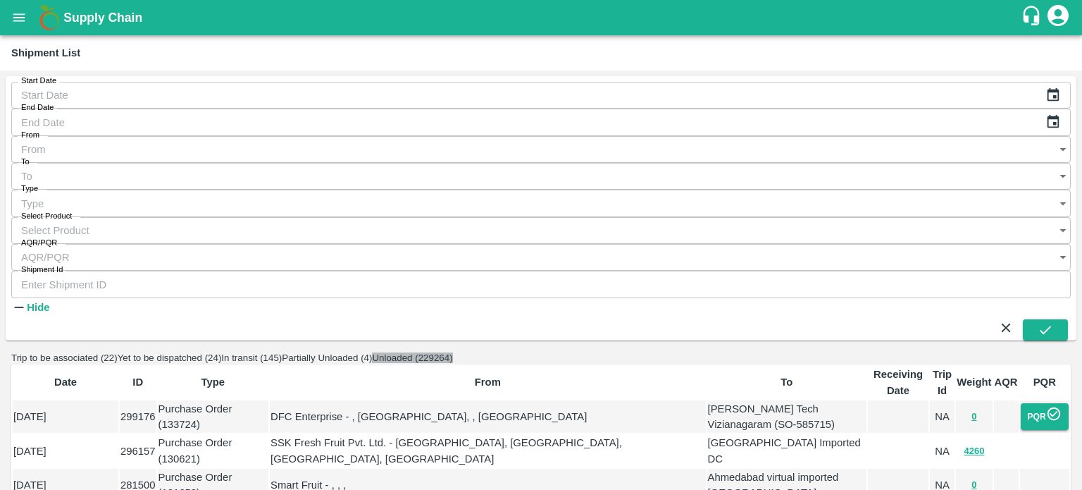
click at [452, 352] on button "Unloaded (229264)" at bounding box center [412, 357] width 80 height 11
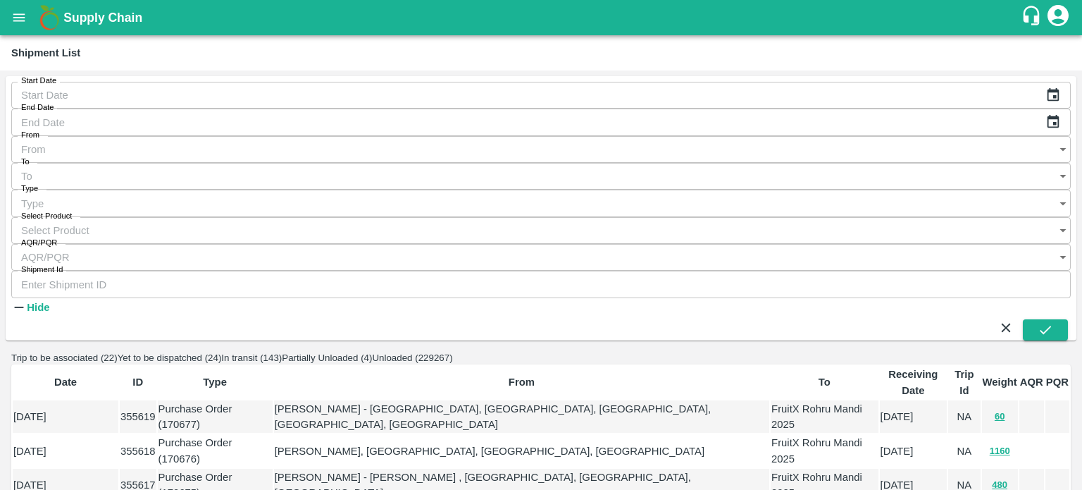
scroll to position [835, 0]
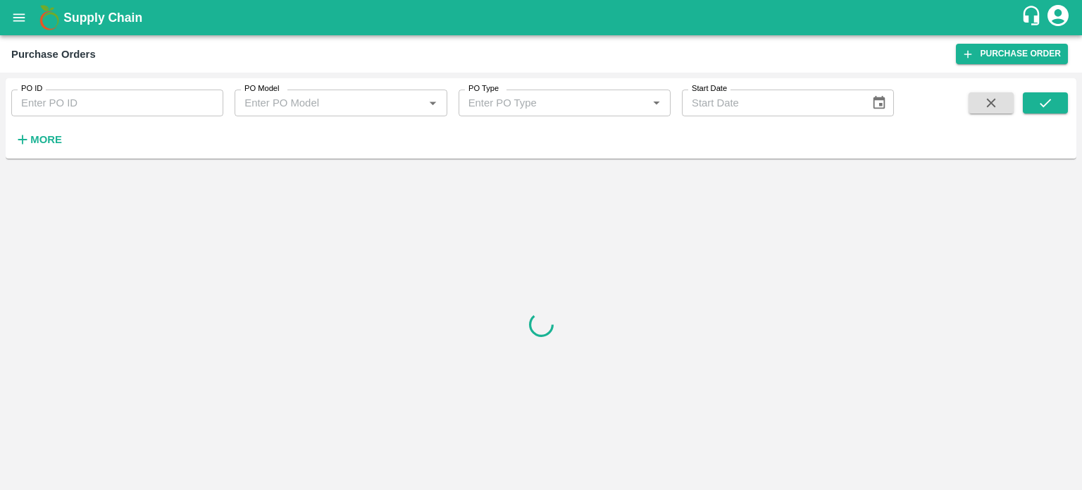
click at [104, 97] on input "PO ID" at bounding box center [117, 102] width 212 height 27
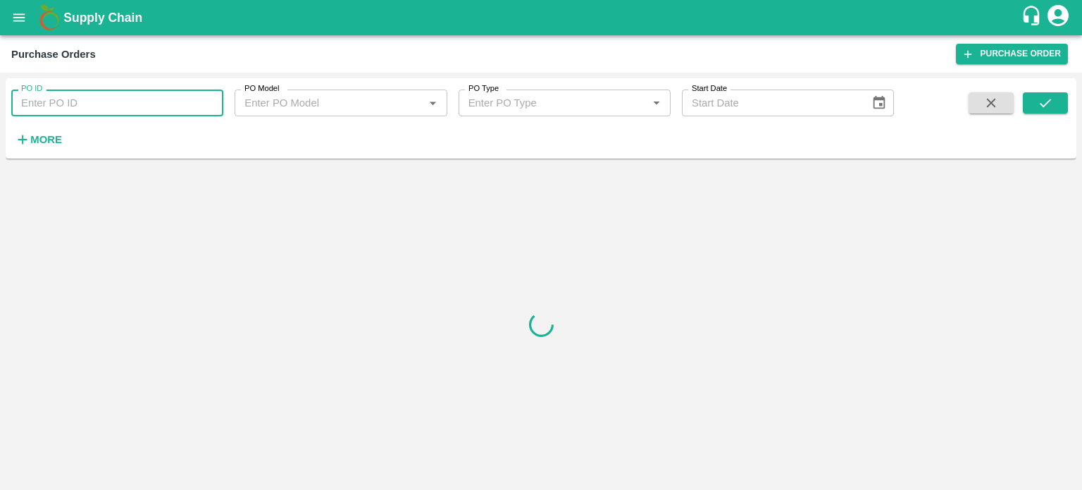
paste input "160599"
type input "160599"
click at [1034, 101] on button "submit" at bounding box center [1045, 102] width 45 height 21
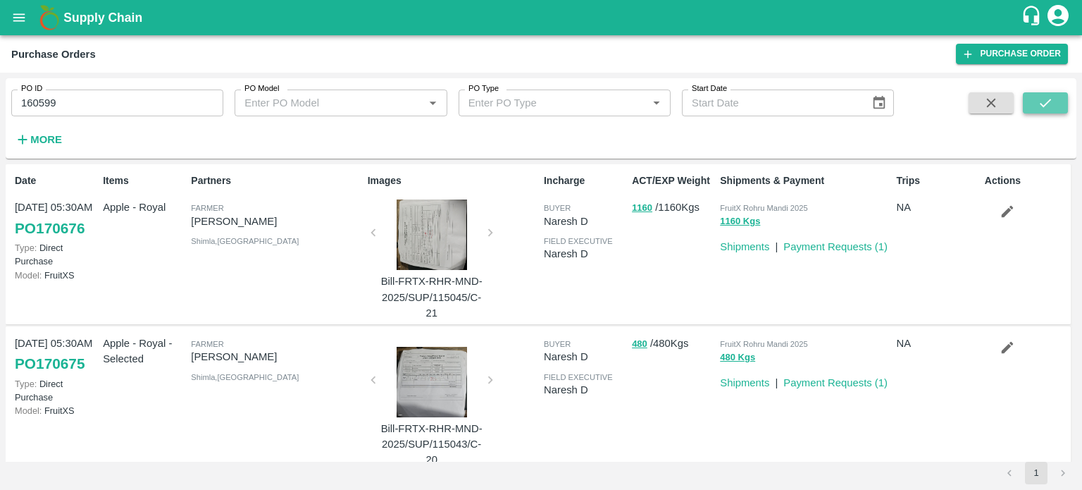
click at [1034, 98] on button "submit" at bounding box center [1045, 102] width 45 height 21
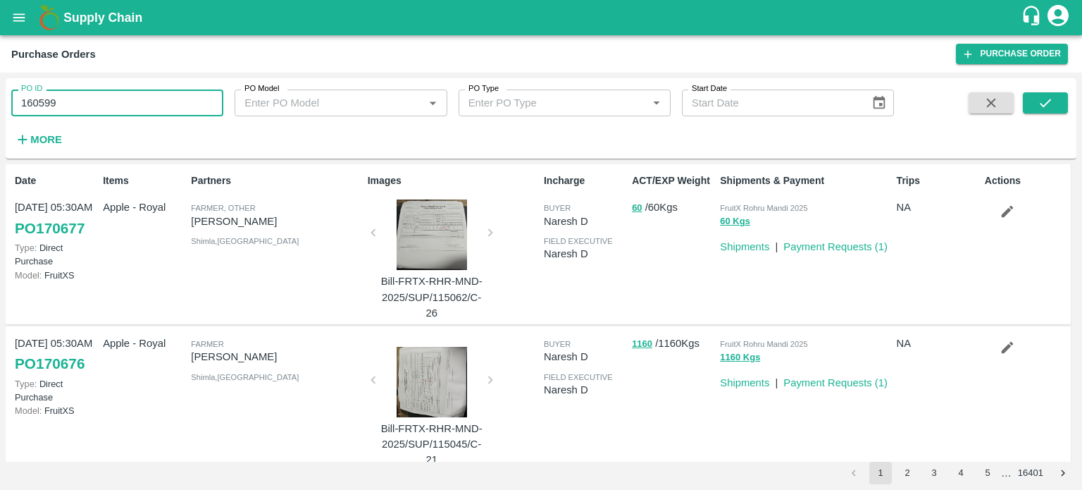
click at [80, 110] on input "160599" at bounding box center [117, 102] width 212 height 27
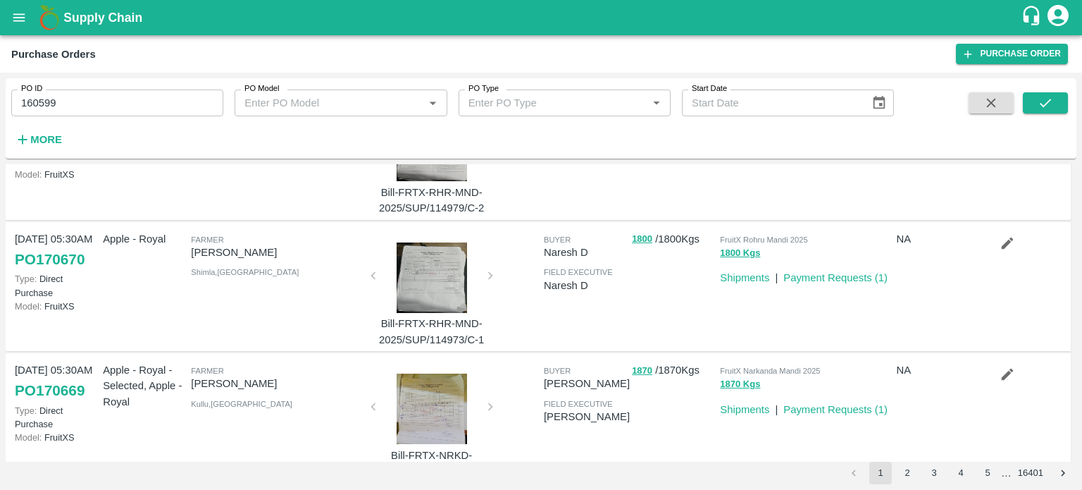
scroll to position [1198, 0]
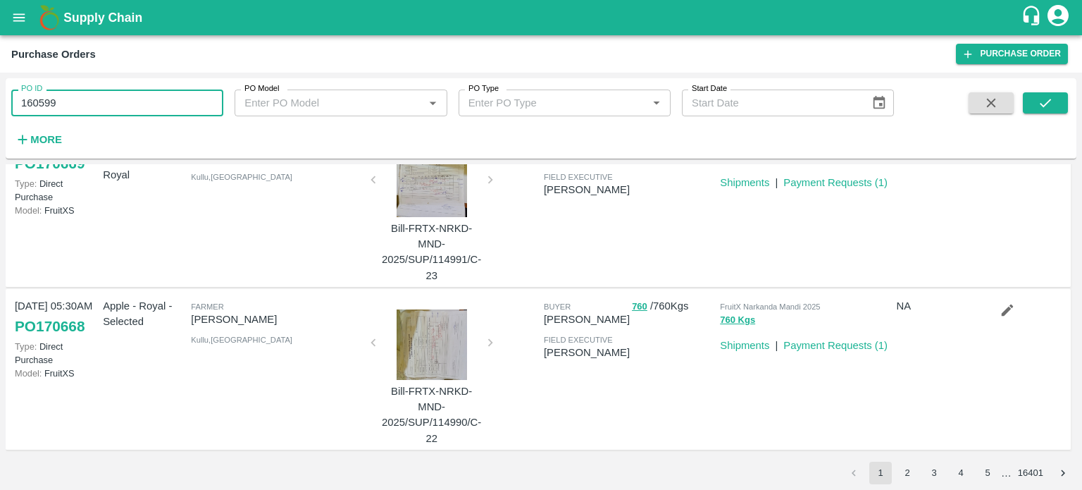
click at [160, 111] on input "160599" at bounding box center [117, 102] width 212 height 27
paste input "text"
type input "160599"
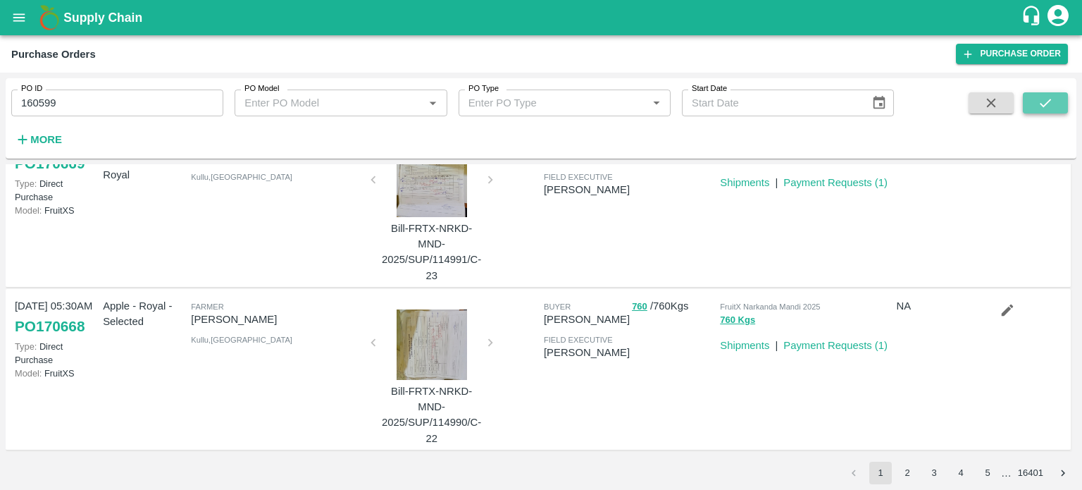
click at [1040, 104] on icon "submit" at bounding box center [1045, 102] width 15 height 15
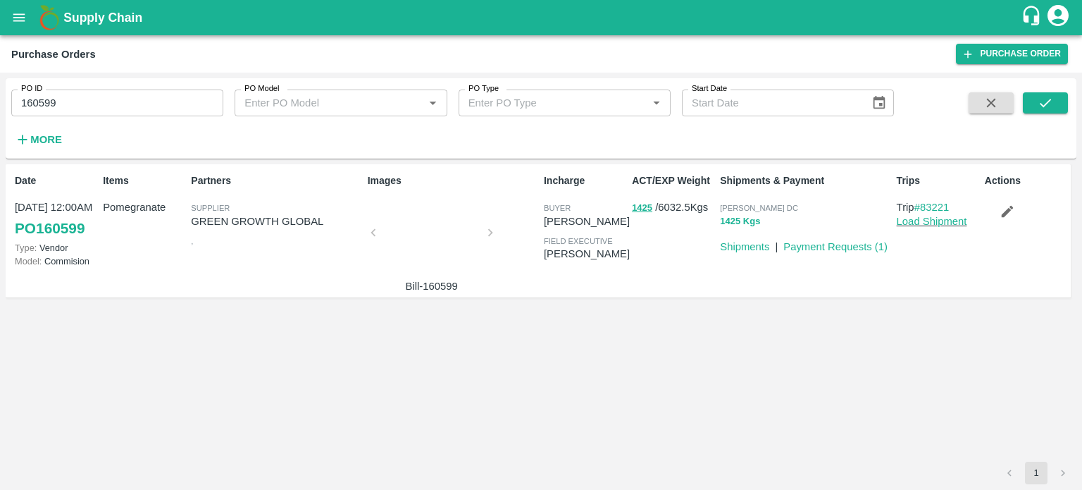
click at [738, 222] on button "1425 Kgs" at bounding box center [740, 221] width 40 height 16
click at [647, 208] on button "1425" at bounding box center [642, 208] width 20 height 16
click at [941, 218] on link "Load Shipment" at bounding box center [932, 221] width 70 height 11
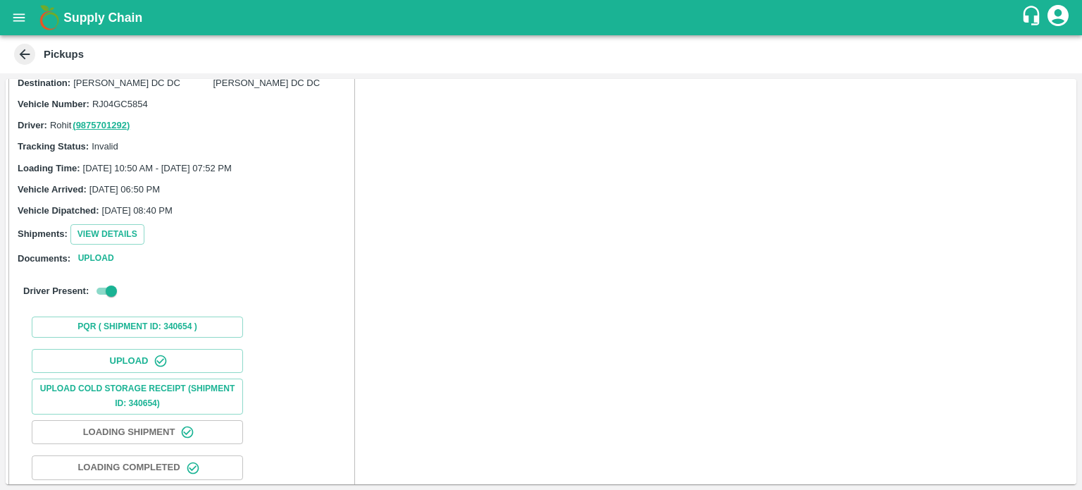
scroll to position [56, 0]
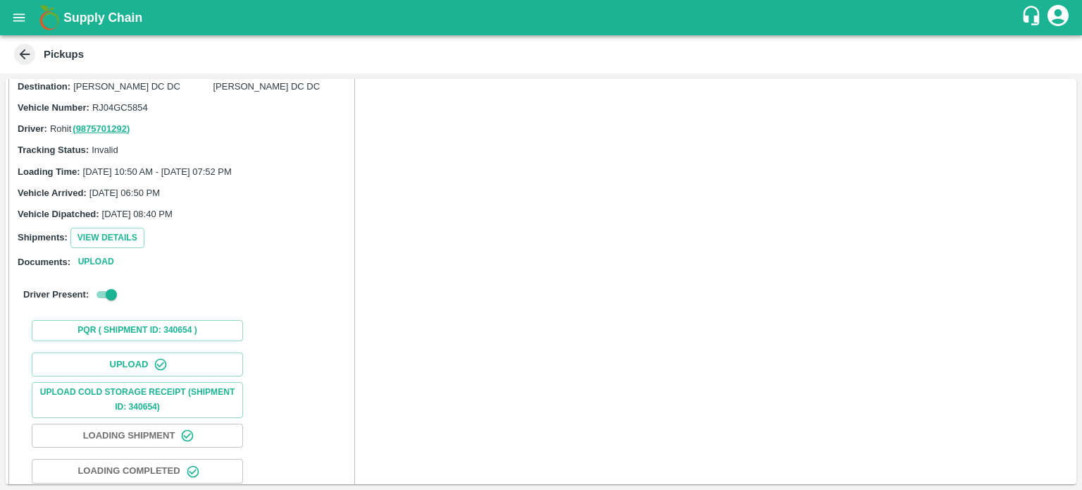
drag, startPoint x: 99, startPoint y: 232, endPoint x: 37, endPoint y: 197, distance: 71.3
click at [37, 197] on label "Vehicle Arrived:" at bounding box center [52, 192] width 69 height 11
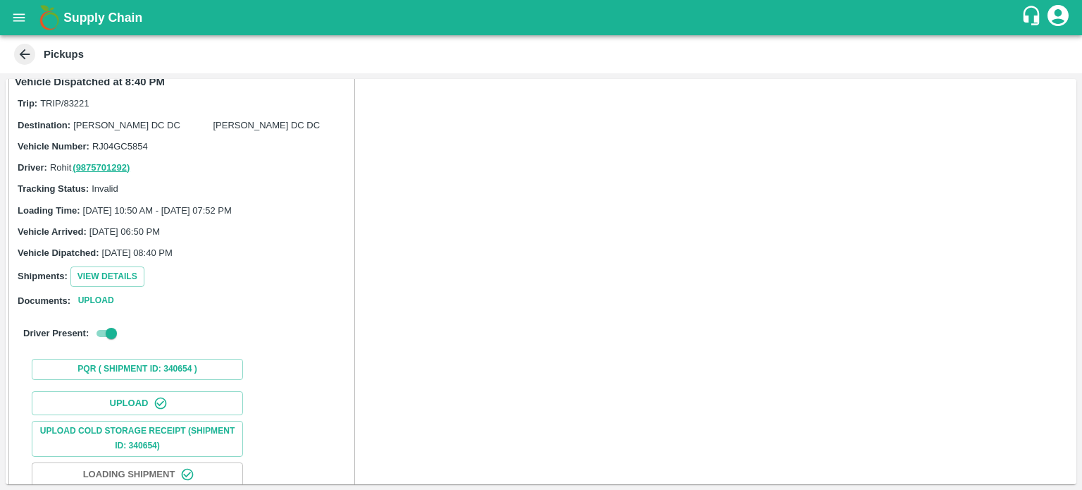
scroll to position [0, 0]
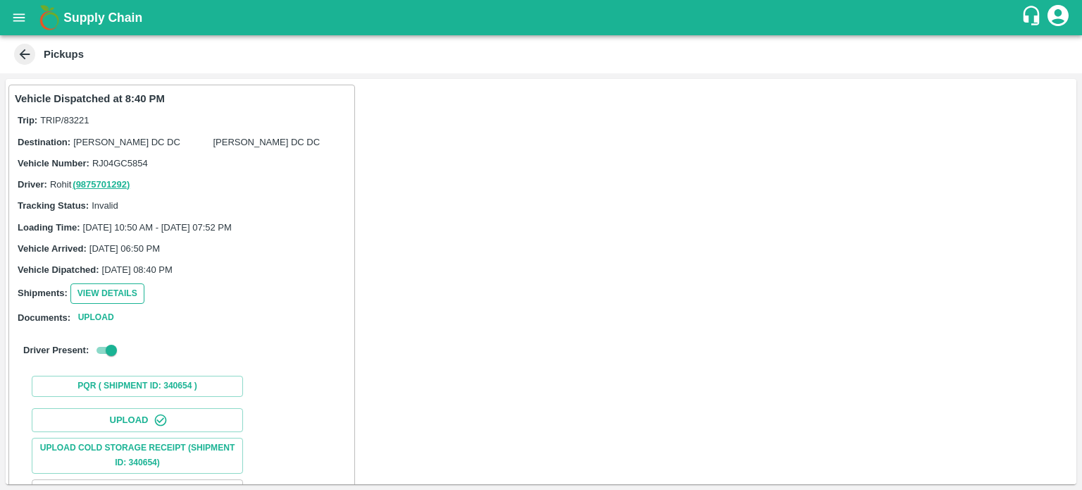
click at [118, 292] on button "View Details" at bounding box center [107, 293] width 74 height 20
click at [14, 17] on icon "open drawer" at bounding box center [19, 17] width 12 height 8
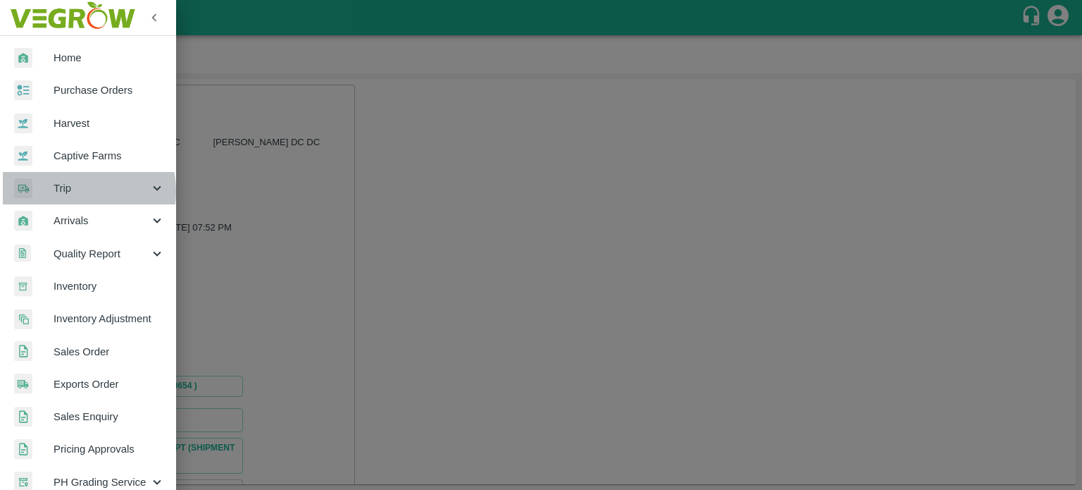
click at [73, 192] on span "Trip" at bounding box center [102, 187] width 96 height 15
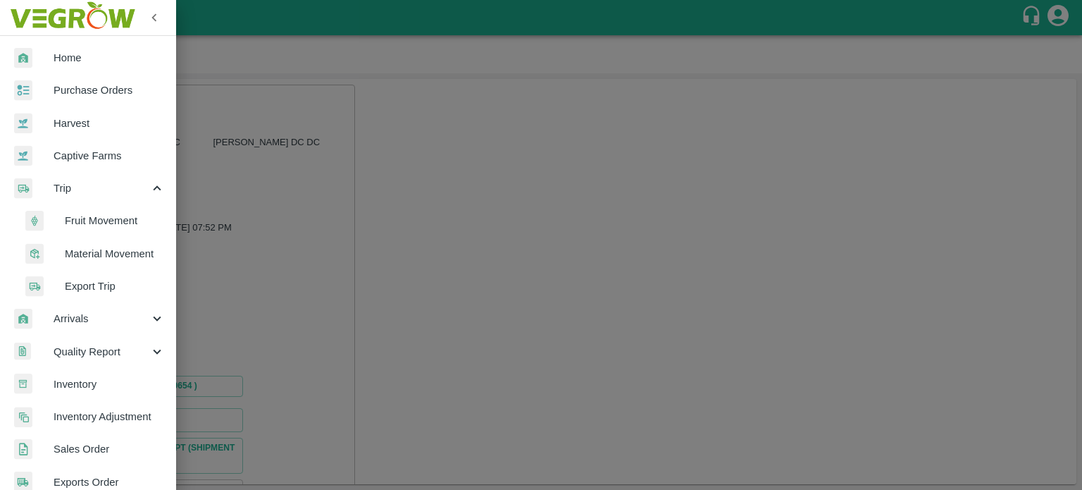
click at [80, 222] on span "Fruit Movement" at bounding box center [115, 220] width 100 height 15
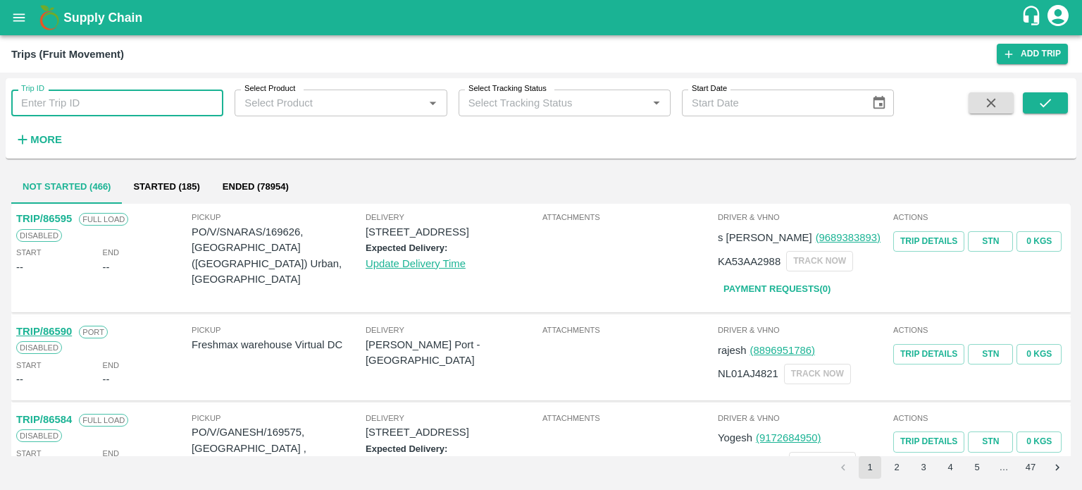
click at [105, 104] on input "Trip ID" at bounding box center [117, 102] width 212 height 27
paste input "86513"
type input "86513"
click at [1039, 97] on icon "submit" at bounding box center [1045, 102] width 15 height 15
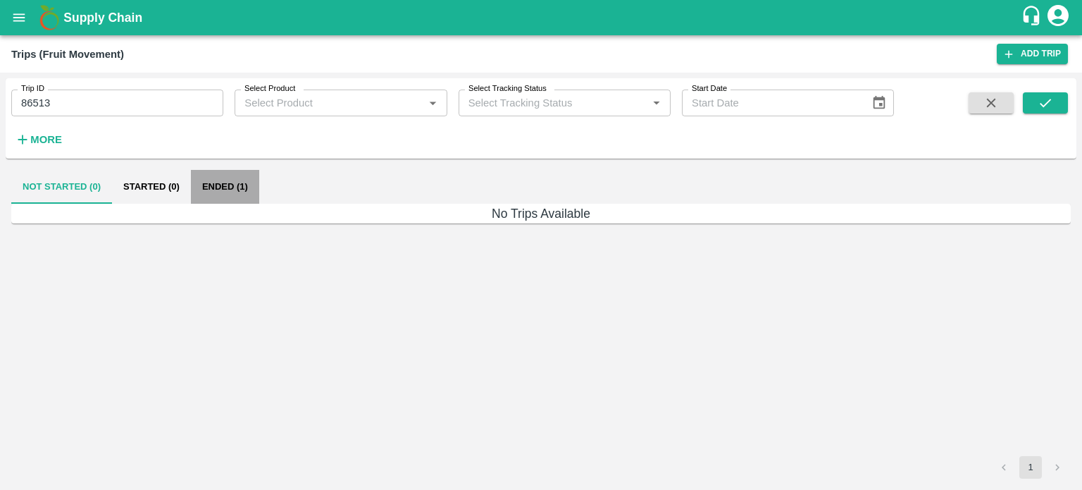
click at [206, 194] on button "Ended (1)" at bounding box center [225, 187] width 68 height 34
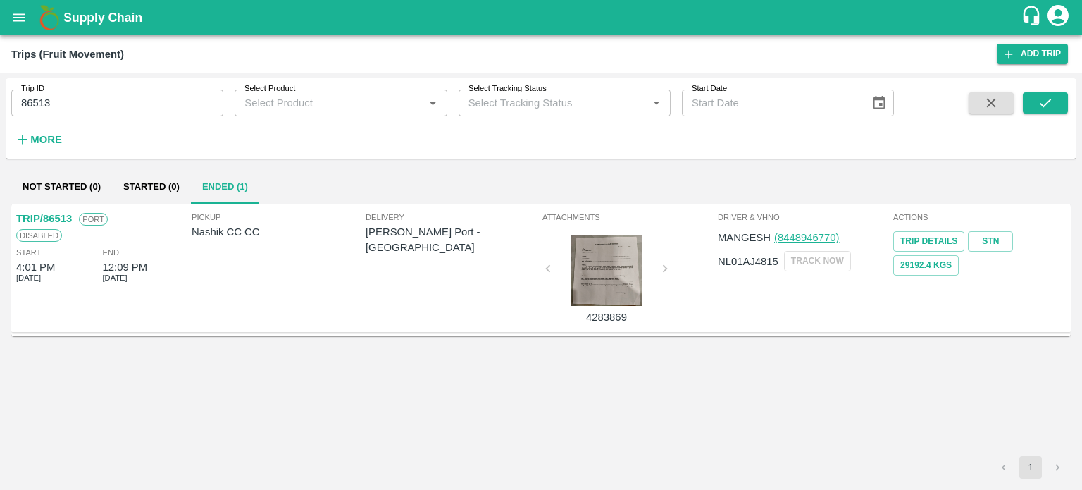
click at [657, 266] on div at bounding box center [607, 270] width 106 height 70
click at [924, 242] on link "Trip Details" at bounding box center [928, 241] width 71 height 20
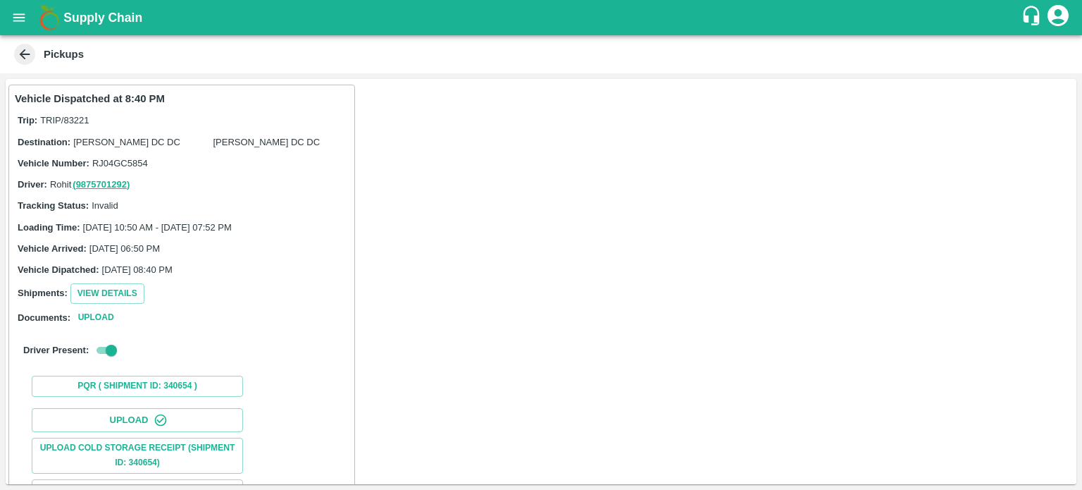
click at [9, 25] on button "open drawer" at bounding box center [19, 17] width 32 height 32
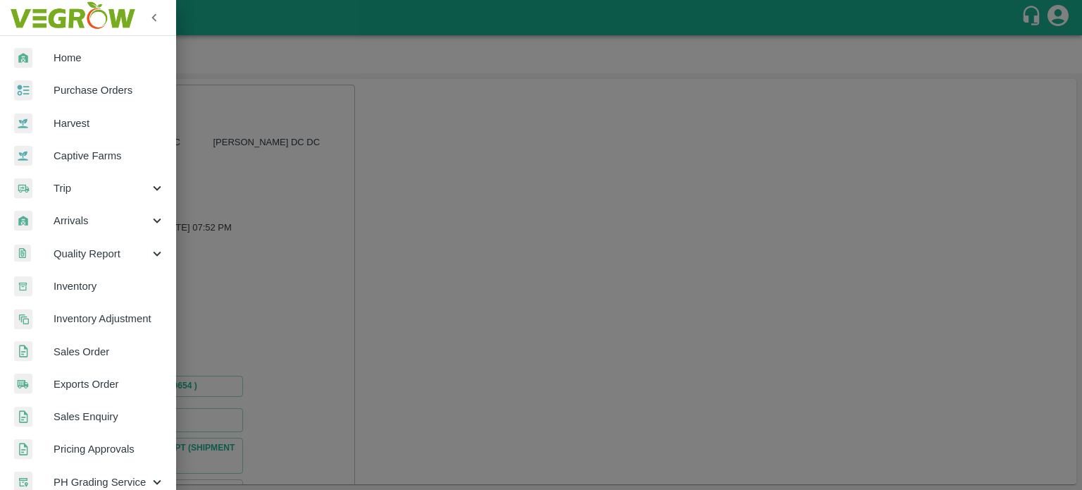
click at [77, 356] on span "Sales Order" at bounding box center [109, 351] width 111 height 15
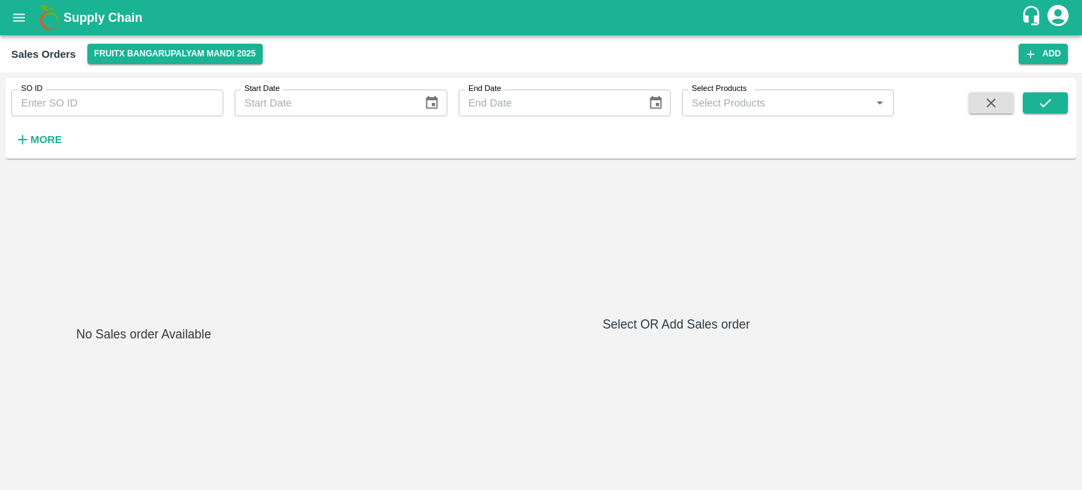
click at [47, 139] on strong "More" at bounding box center [46, 139] width 32 height 11
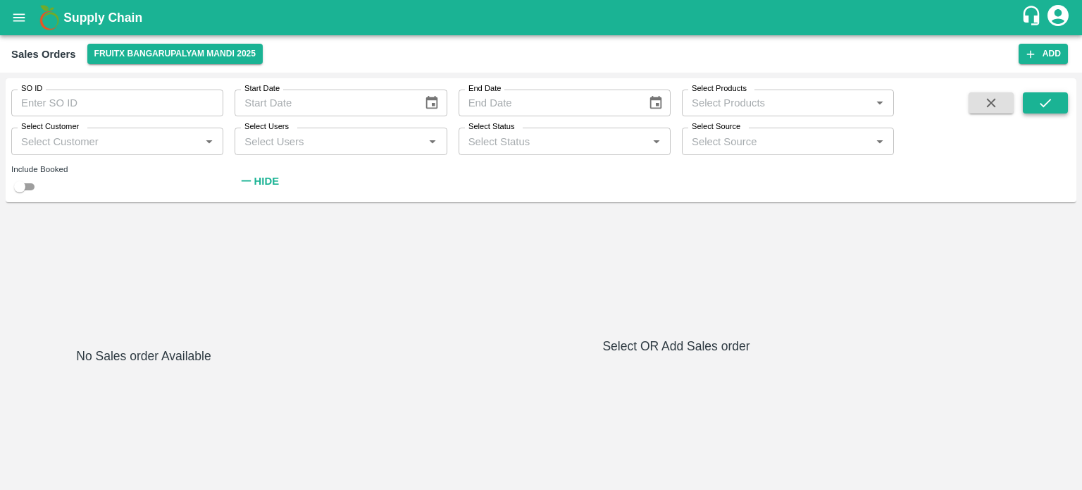
click at [1051, 108] on icon "submit" at bounding box center [1045, 102] width 15 height 15
click at [163, 56] on button "FruitX Bangarupalyam Mandi 2025" at bounding box center [174, 54] width 175 height 20
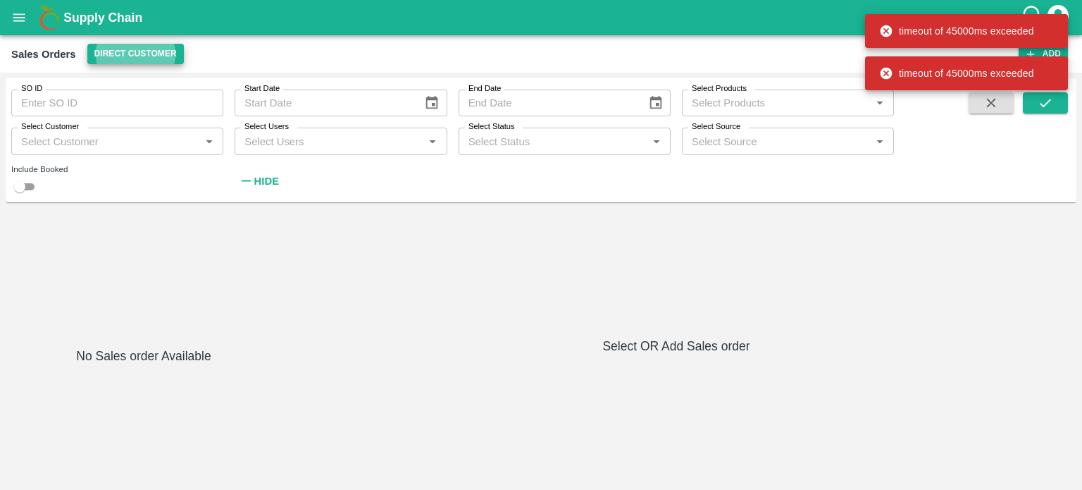
click at [429, 108] on icon "Choose date" at bounding box center [432, 102] width 12 height 13
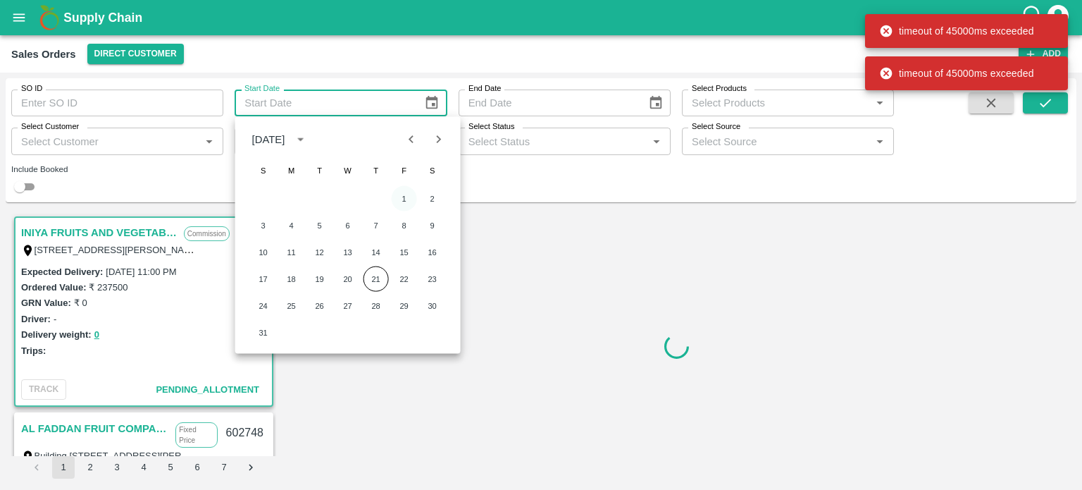
click at [401, 190] on button "1" at bounding box center [404, 198] width 25 height 25
type input "01/08/2025"
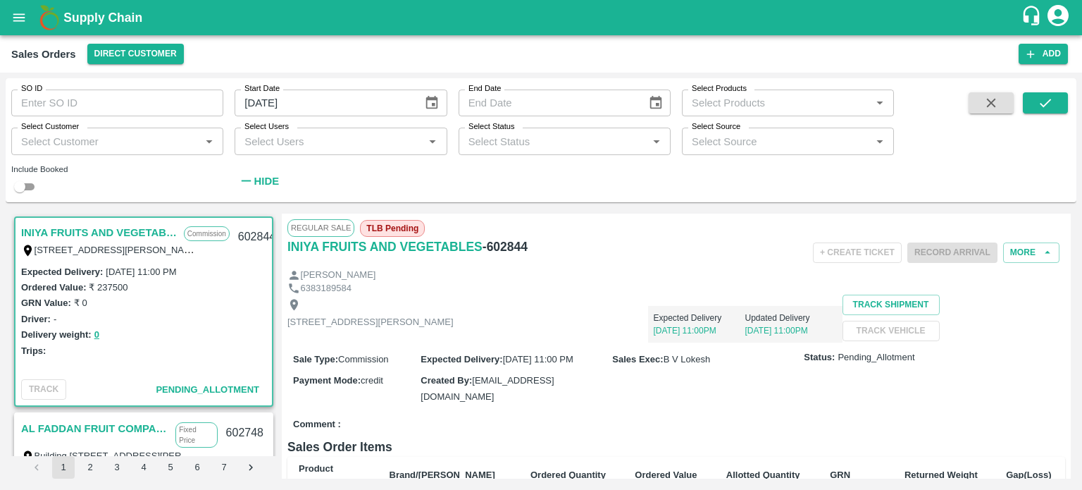
click at [111, 232] on link "INIYA FRUITS AND VEGETABLES" at bounding box center [99, 232] width 156 height 18
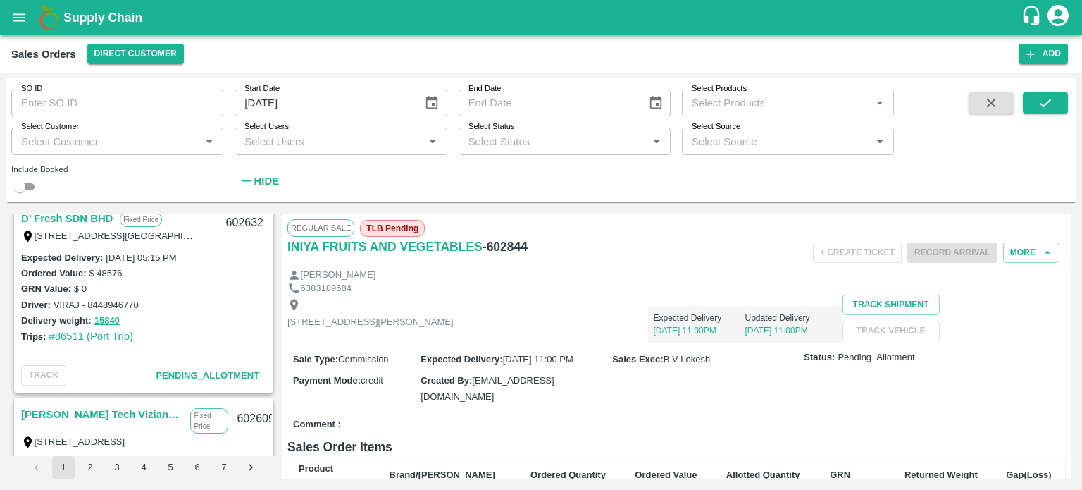
scroll to position [1584, 0]
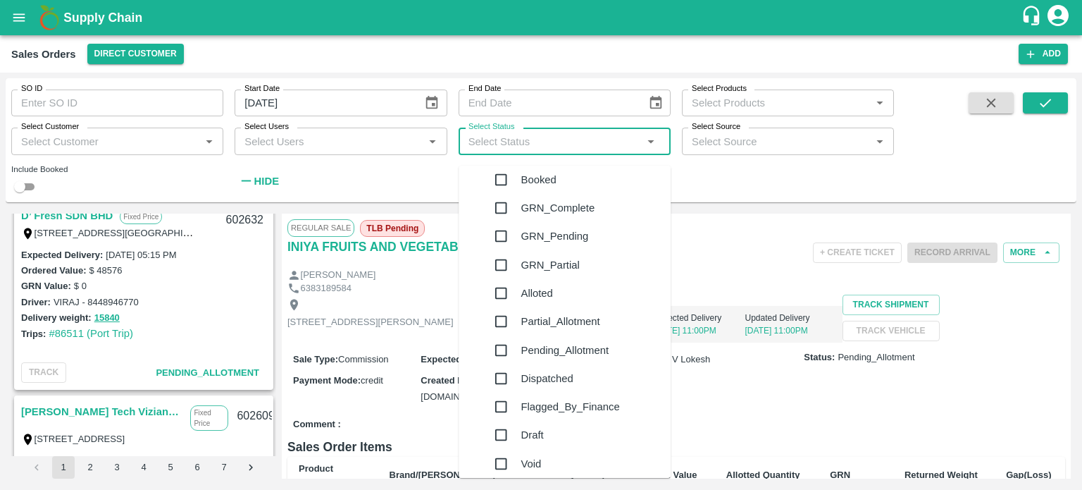
click at [516, 138] on input "Select Status" at bounding box center [553, 141] width 180 height 18
click at [503, 209] on div "GRN_Complete" at bounding box center [579, 208] width 184 height 28
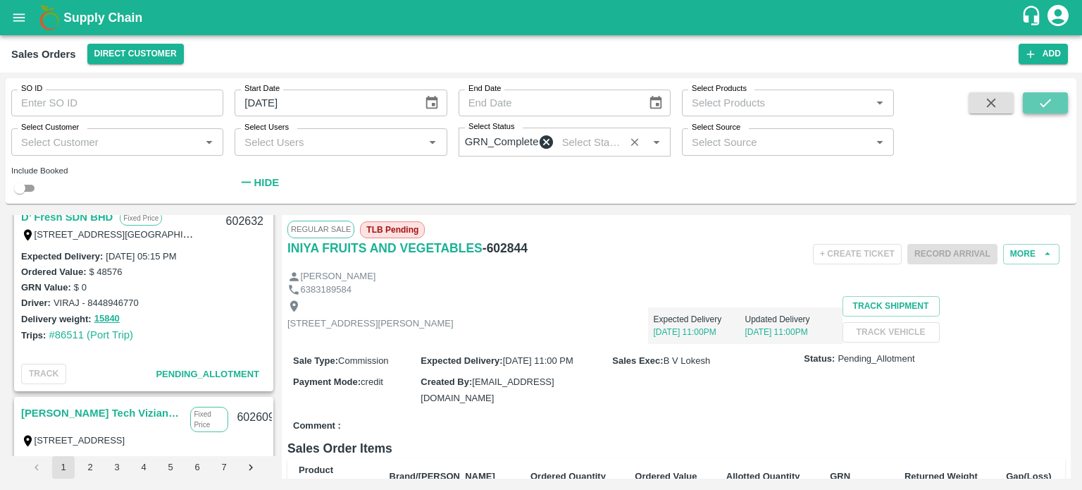
click at [1054, 94] on button "submit" at bounding box center [1045, 102] width 45 height 21
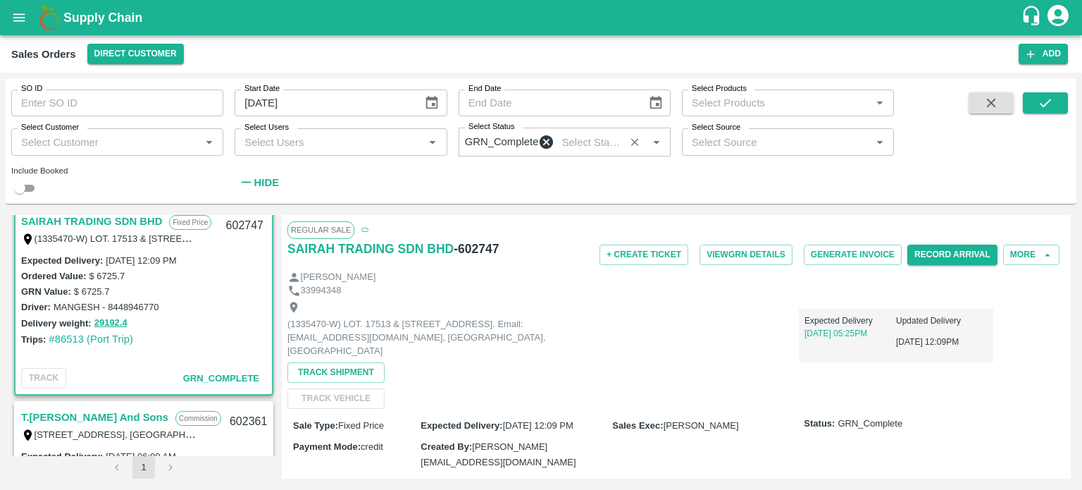
scroll to position [3, 0]
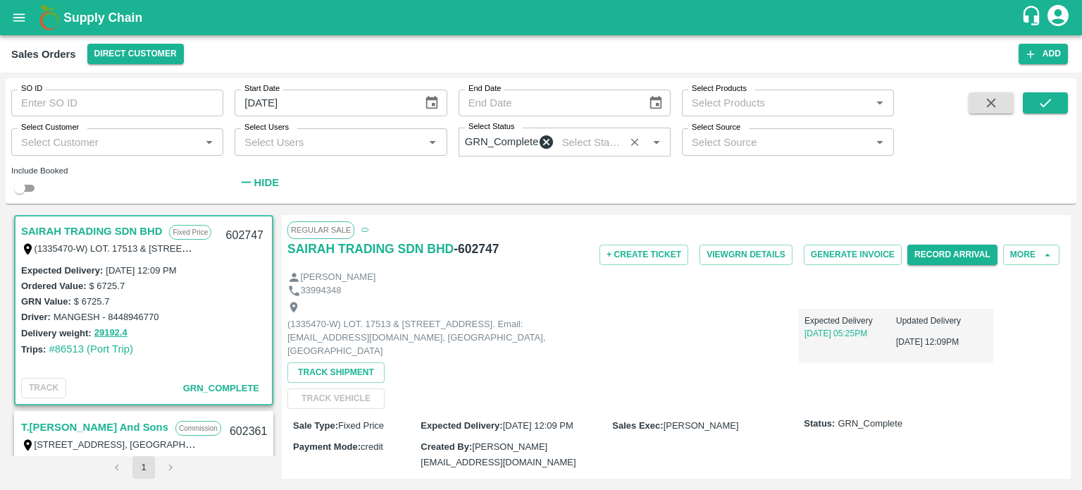
click at [125, 309] on div "GRN Value: $ 6725.7" at bounding box center [143, 300] width 245 height 15
click at [68, 368] on div "Expected Delivery : 21 Aug 2025, 12:09 PM Ordered Value: $ 6725.7 GRN Value: $ …" at bounding box center [143, 317] width 256 height 111
copy link "86513"
click at [269, 188] on strong "Hide" at bounding box center [266, 182] width 25 height 11
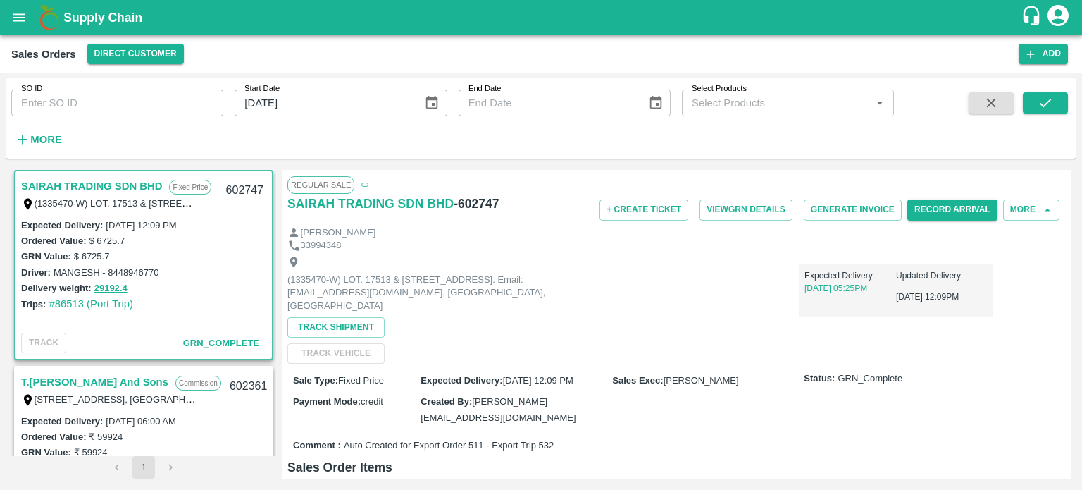
click at [101, 105] on input "SO ID" at bounding box center [117, 102] width 212 height 27
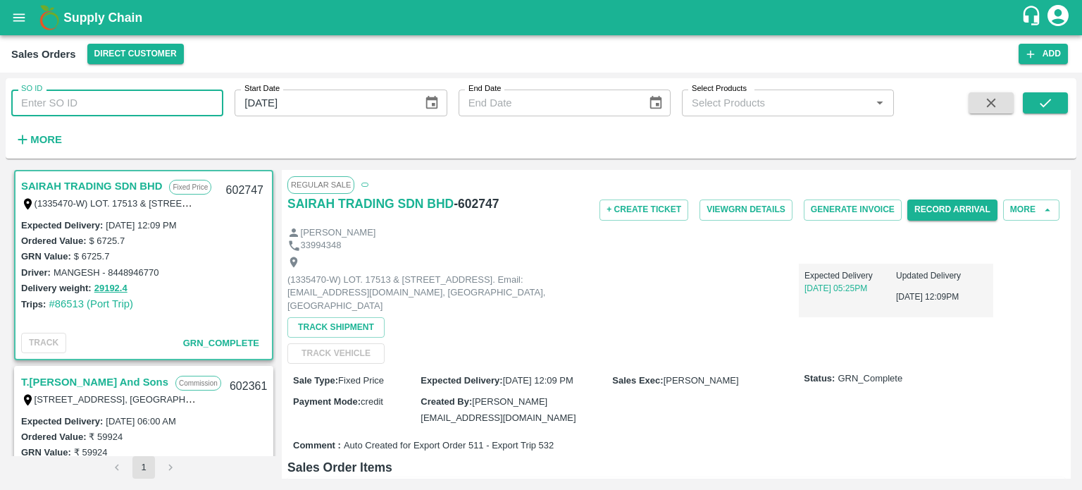
click at [18, 20] on icon "open drawer" at bounding box center [19, 17] width 12 height 8
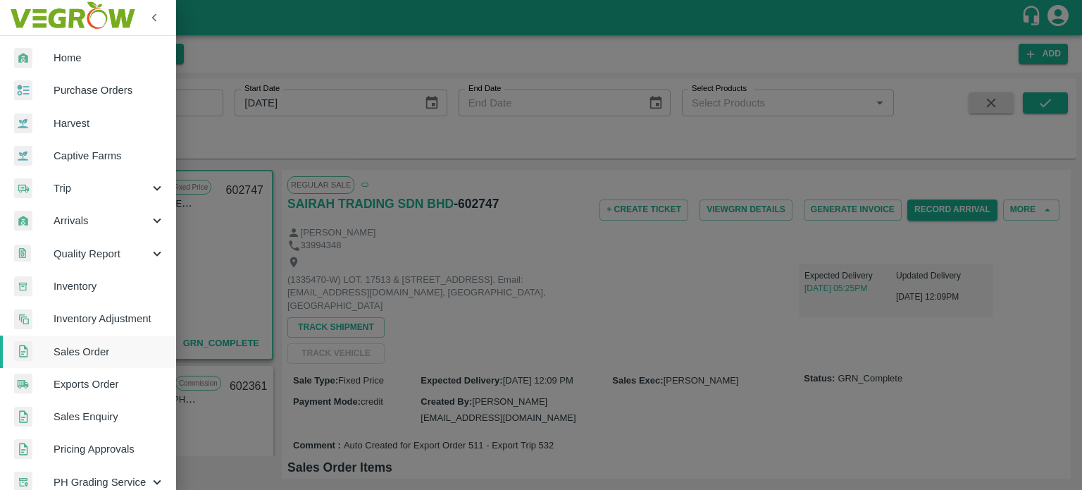
click at [84, 189] on span "Trip" at bounding box center [102, 187] width 96 height 15
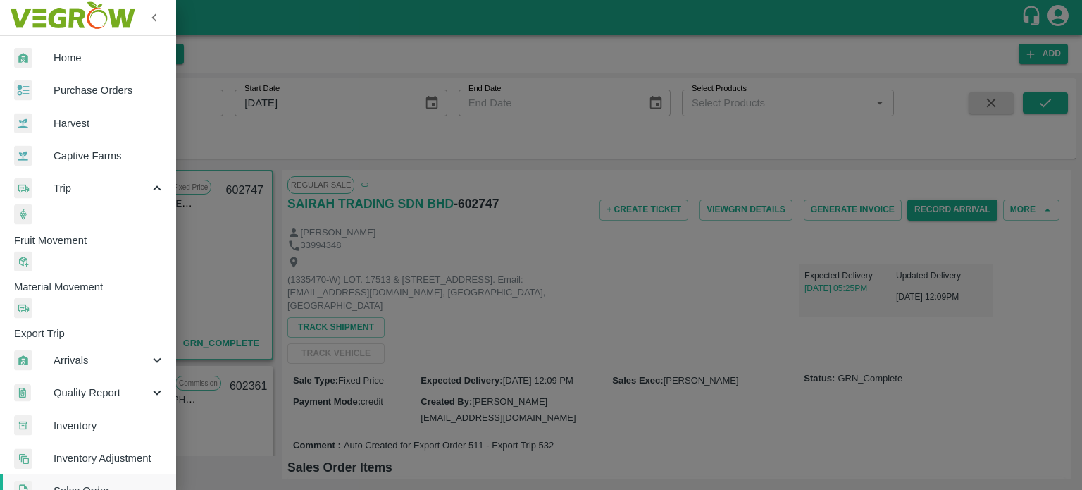
click at [88, 232] on span "Fruit Movement" at bounding box center [95, 239] width 162 height 15
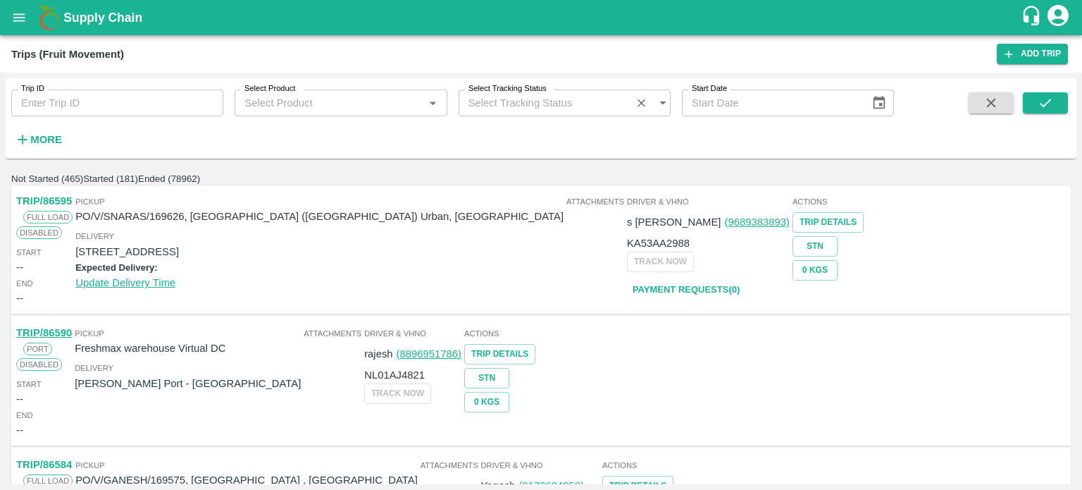
click at [131, 109] on input "Trip ID" at bounding box center [117, 102] width 212 height 27
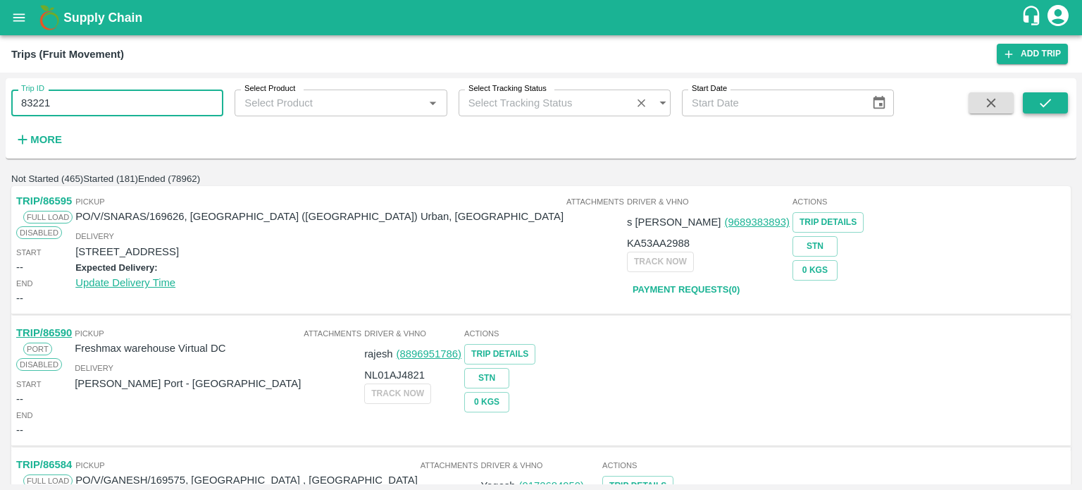
type input "83221"
click at [1043, 99] on icon "submit" at bounding box center [1045, 102] width 15 height 15
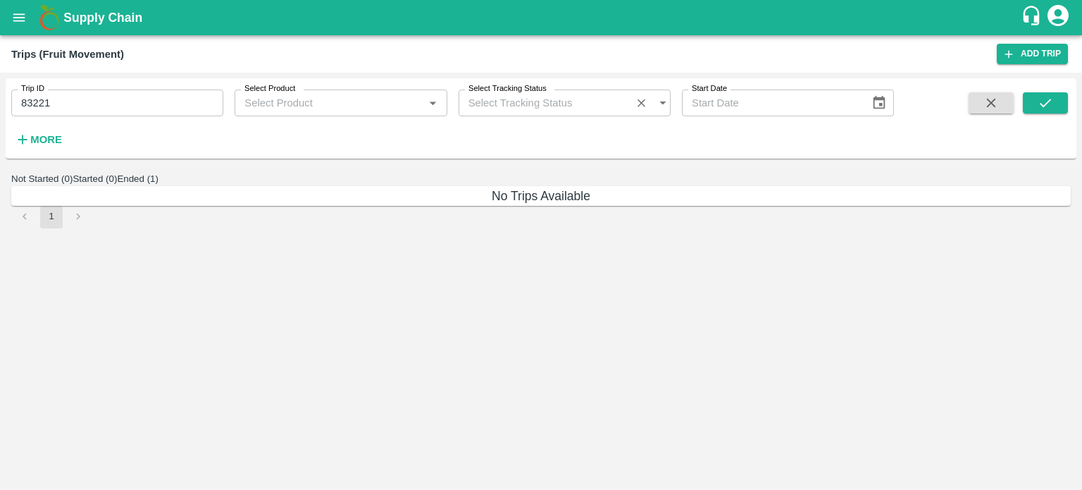
click at [159, 184] on button "Ended (1)" at bounding box center [138, 178] width 42 height 11
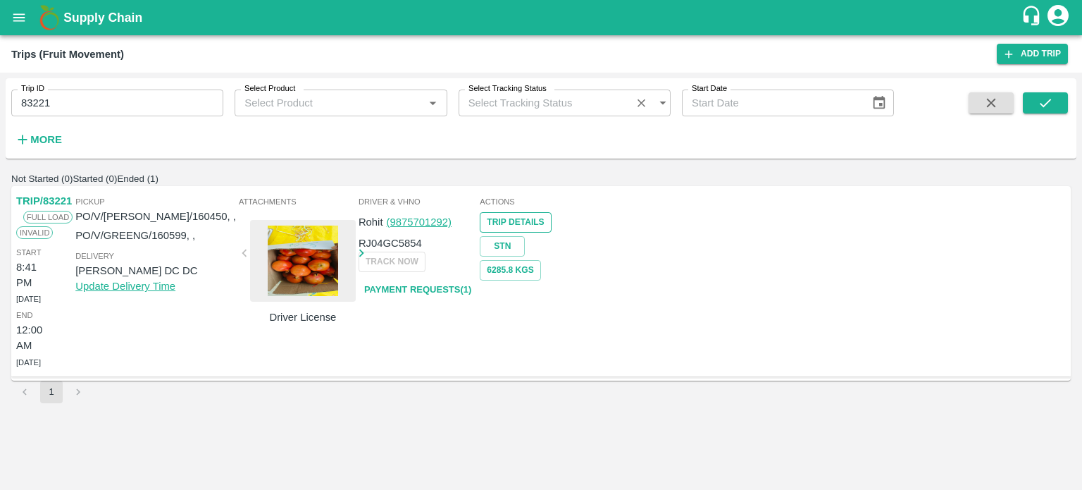
click at [551, 232] on link "Trip Details" at bounding box center [515, 222] width 71 height 20
click at [356, 251] on div at bounding box center [303, 261] width 106 height 82
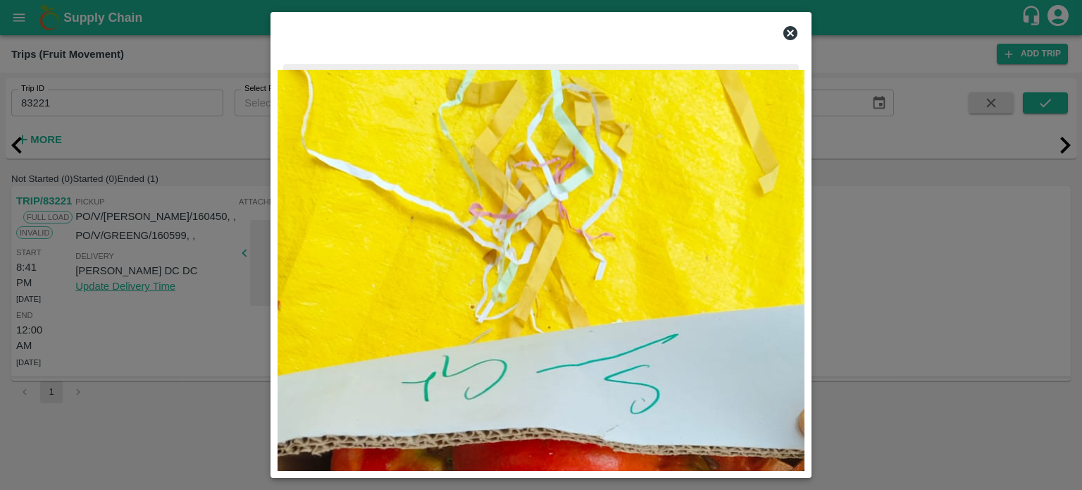
click at [791, 36] on icon at bounding box center [790, 33] width 14 height 14
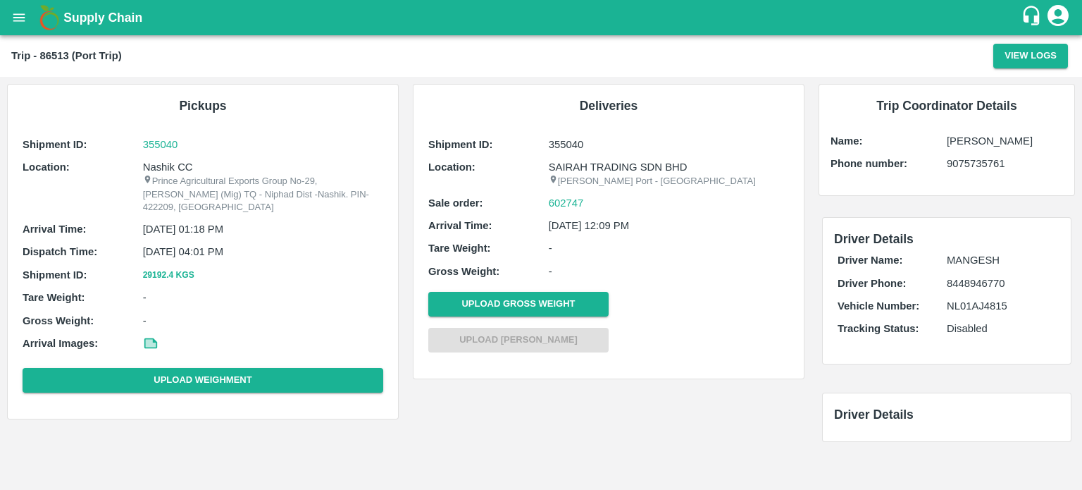
click at [954, 203] on div "Driver Details Driver Name: [PERSON_NAME] Driver Phone: 8448946770 Vehicle Numb…" at bounding box center [947, 290] width 271 height 175
click at [564, 199] on link "602747" at bounding box center [566, 202] width 35 height 15
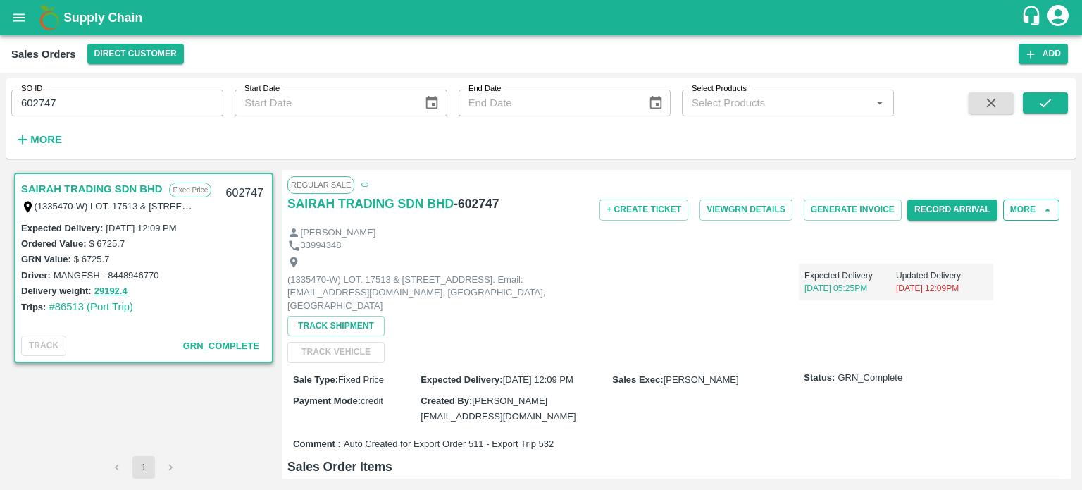
click at [1035, 211] on button "More" at bounding box center [1031, 209] width 56 height 20
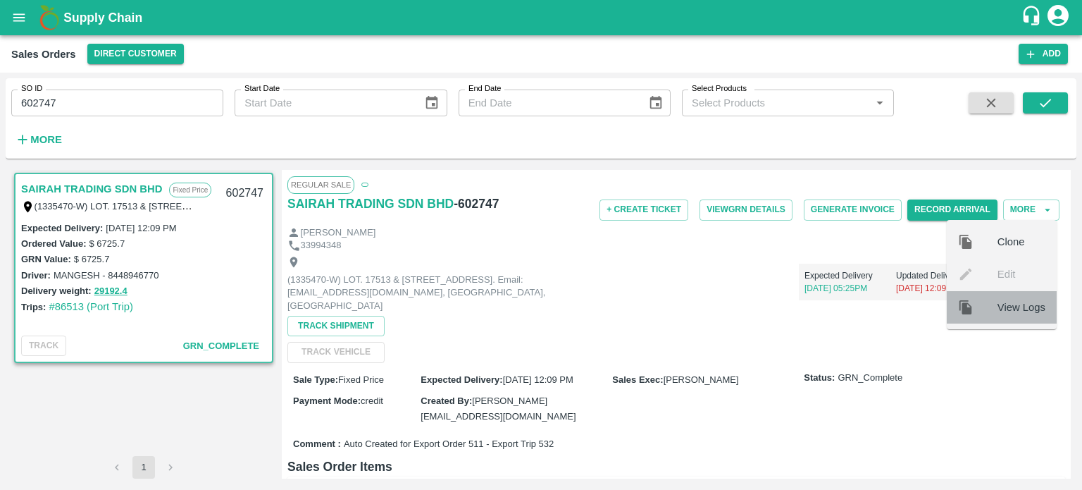
click at [1009, 309] on span "View Logs" at bounding box center [1022, 306] width 48 height 15
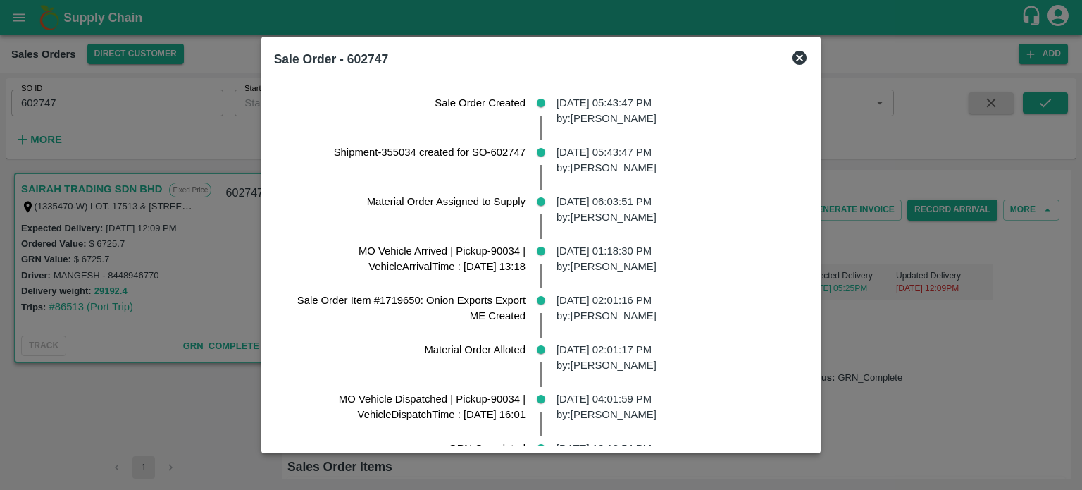
click at [559, 173] on p "[DATE] 05:43:47 PM by: [PERSON_NAME]" at bounding box center [677, 160] width 240 height 32
click at [603, 202] on p "[DATE] 06:03:51 PM by: [PERSON_NAME]" at bounding box center [677, 210] width 240 height 32
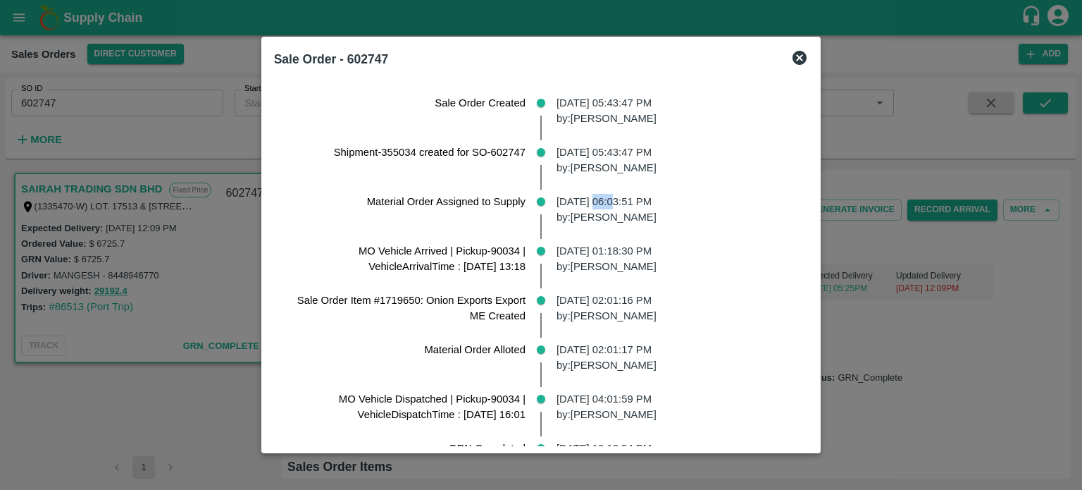
click at [603, 202] on p "[DATE] 06:03:51 PM by: [PERSON_NAME]" at bounding box center [677, 210] width 240 height 32
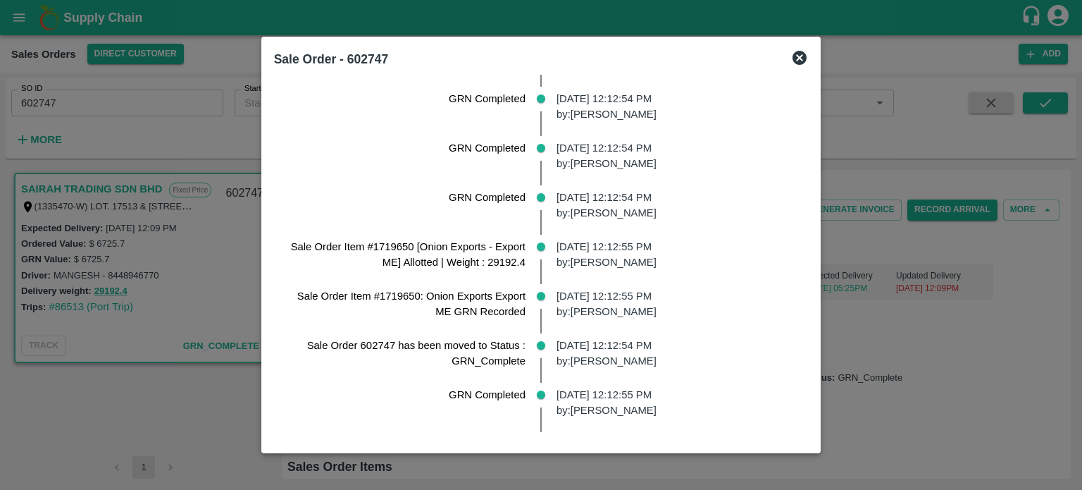
scroll to position [647, 0]
